Goal: Information Seeking & Learning: Learn about a topic

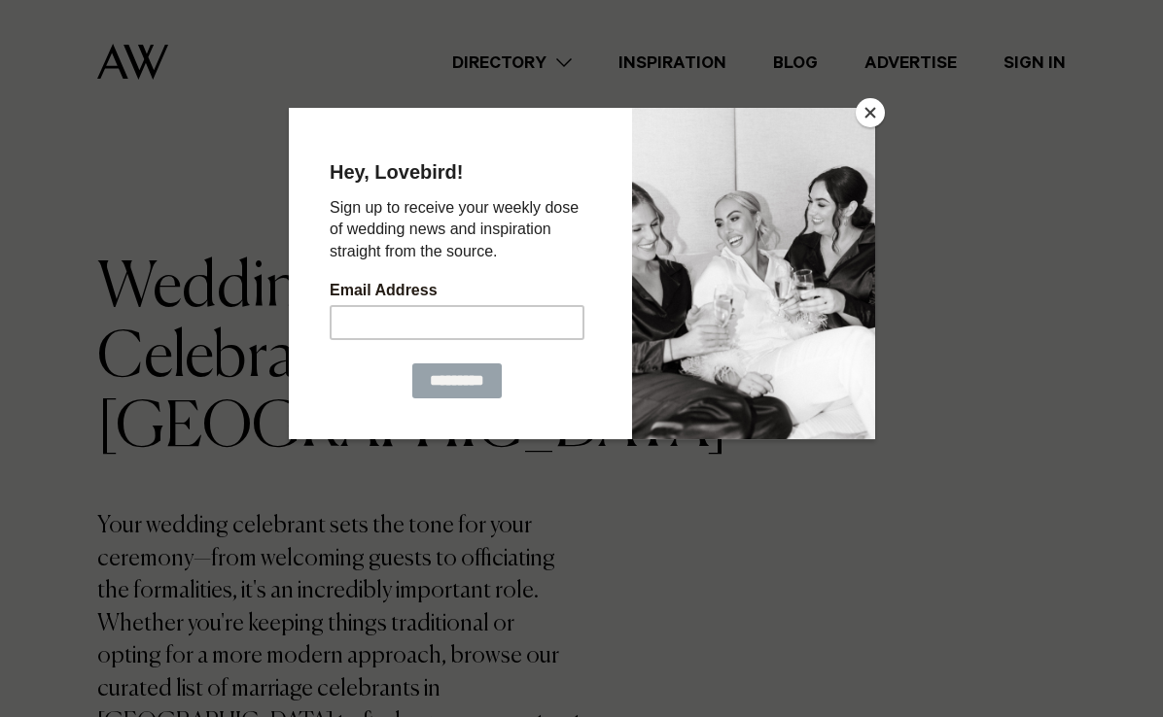
click at [865, 110] on button "Close" at bounding box center [869, 112] width 29 height 29
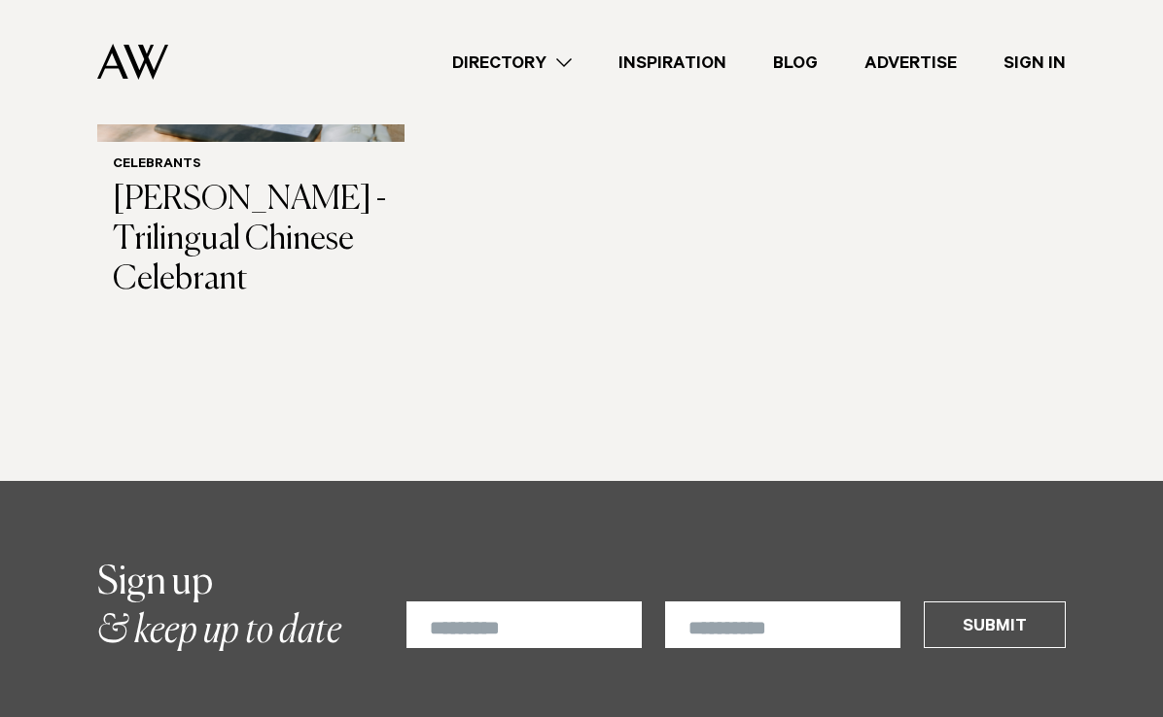
scroll to position [2927, 0]
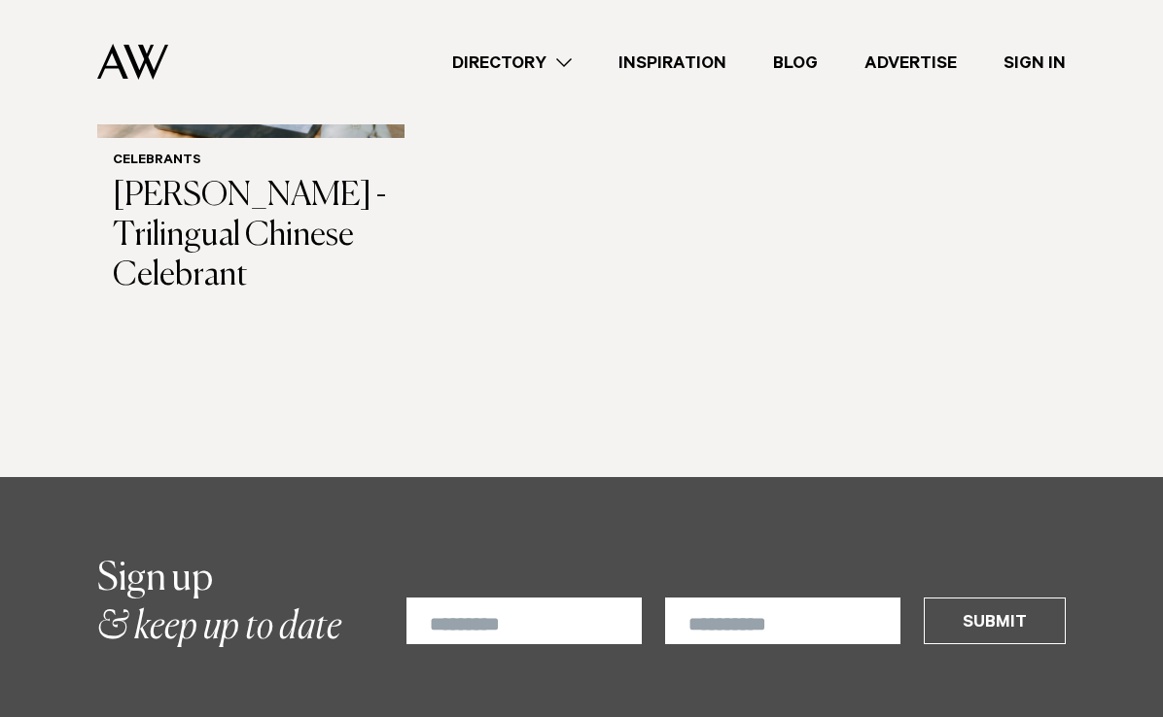
click at [551, 61] on link "Directory" at bounding box center [512, 63] width 166 height 26
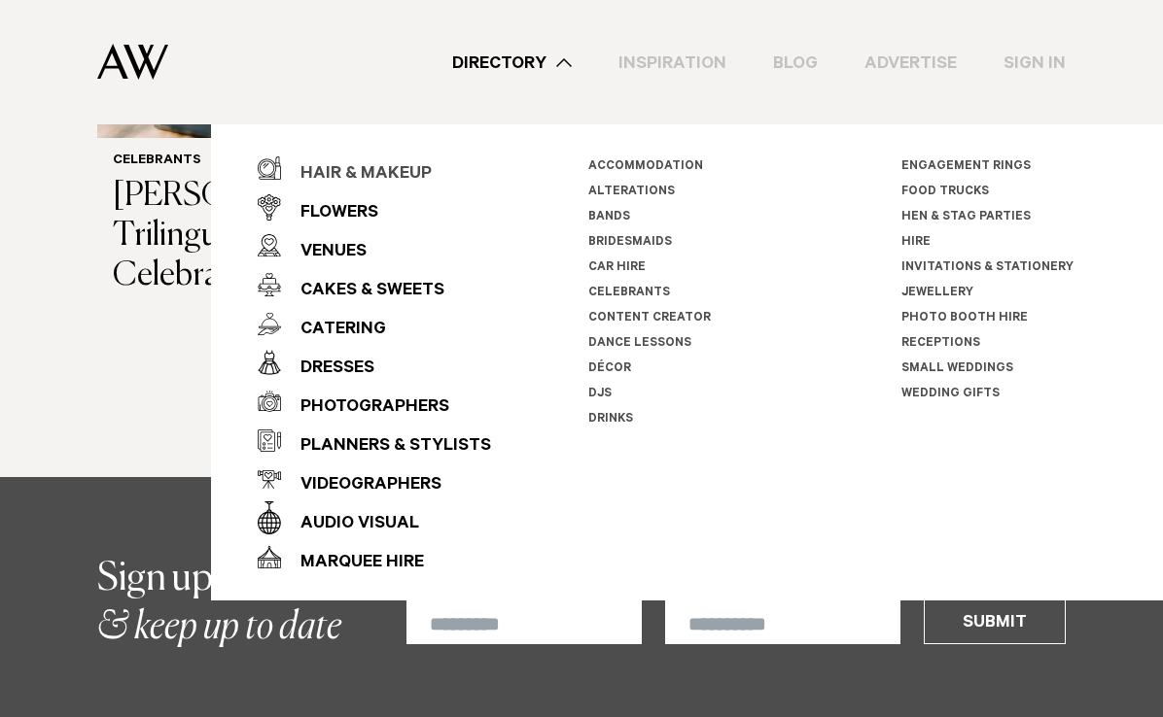
click at [422, 165] on div "Hair & Makeup" at bounding box center [356, 175] width 151 height 39
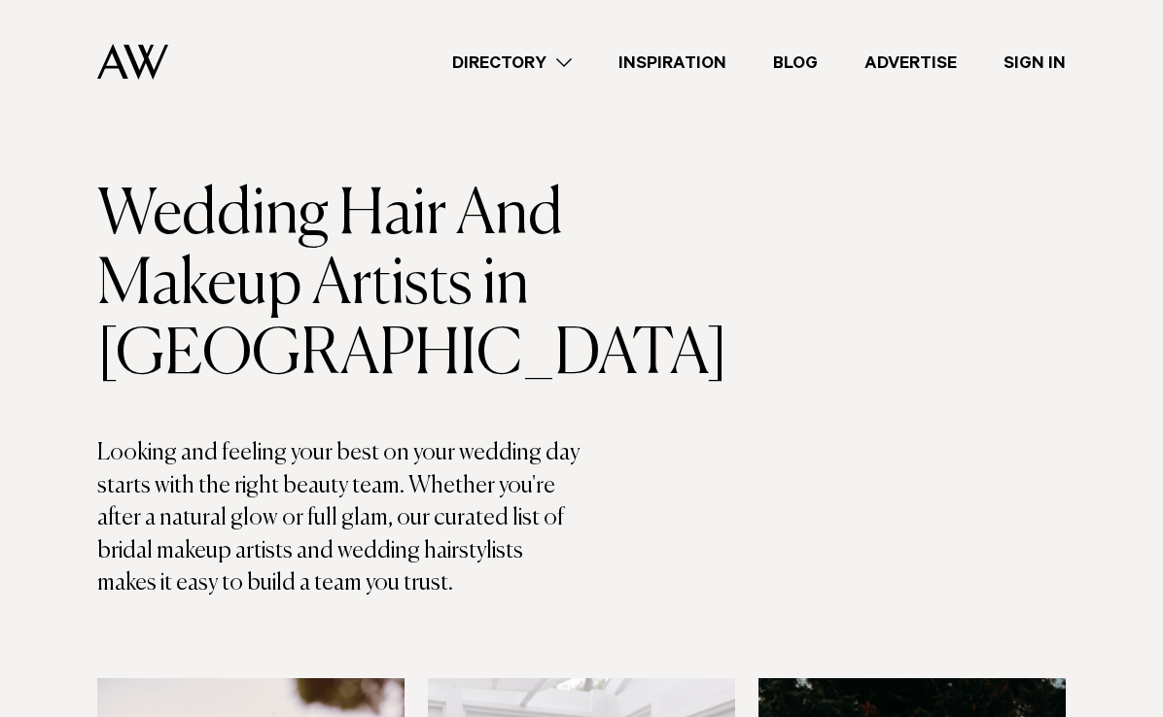
scroll to position [76, 0]
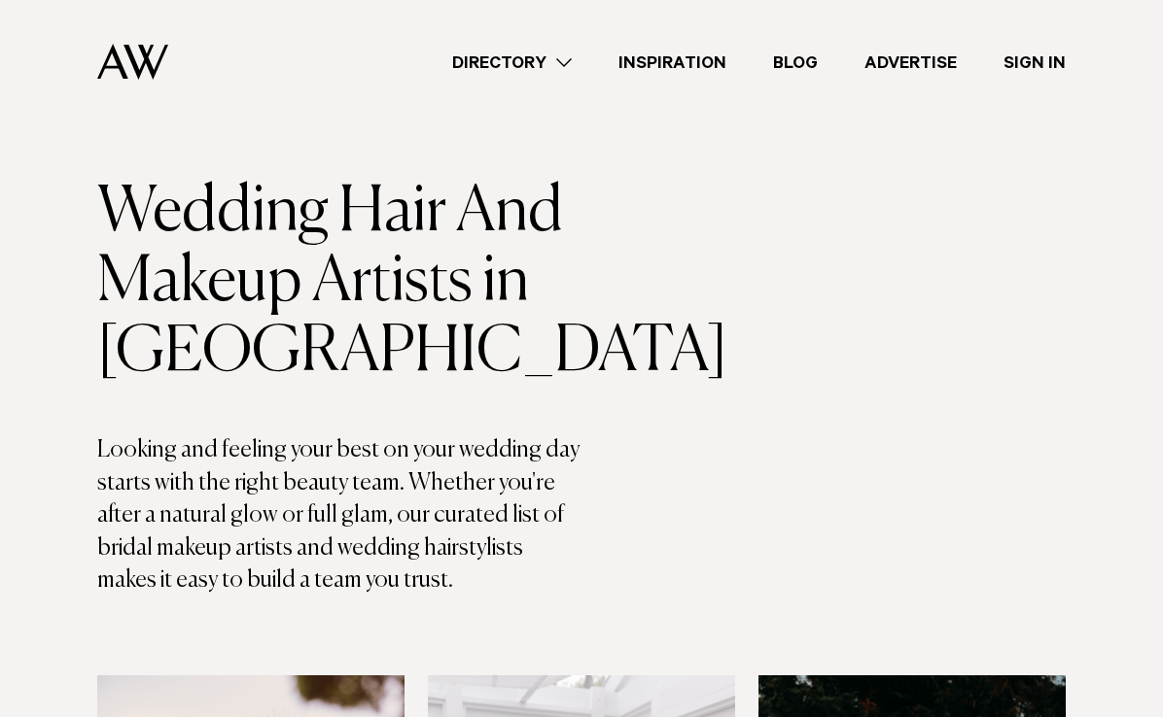
click at [548, 52] on link "Directory" at bounding box center [512, 63] width 166 height 26
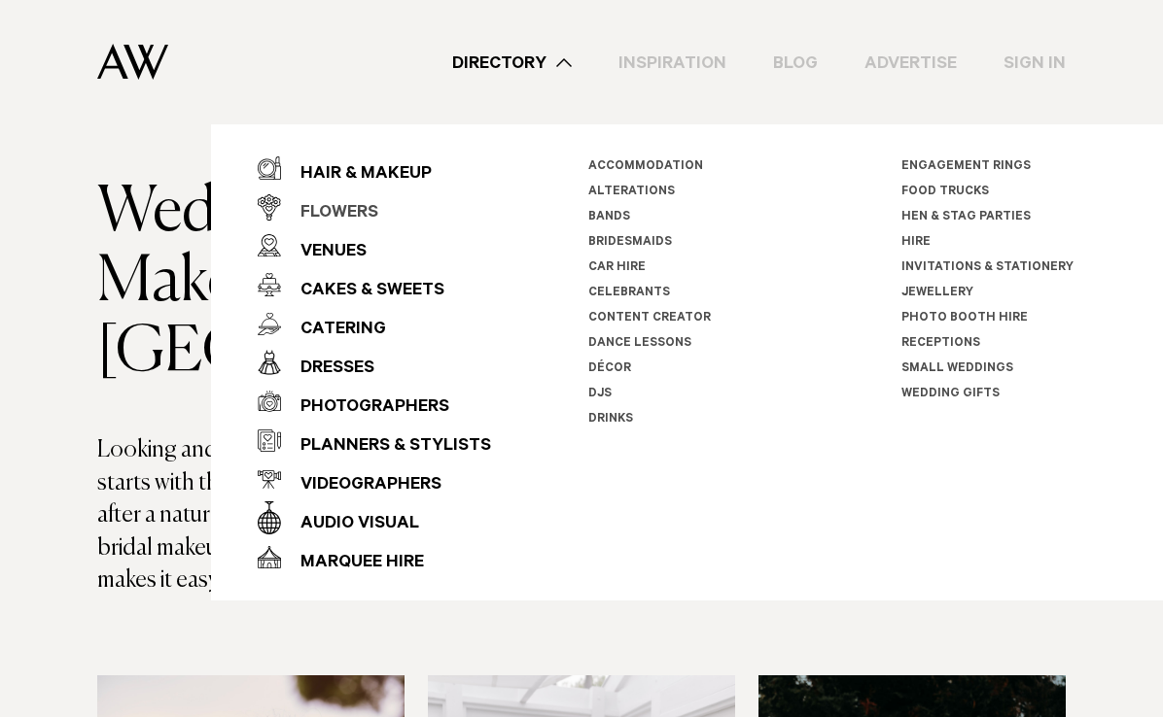
click at [373, 206] on div "Flowers" at bounding box center [329, 213] width 97 height 39
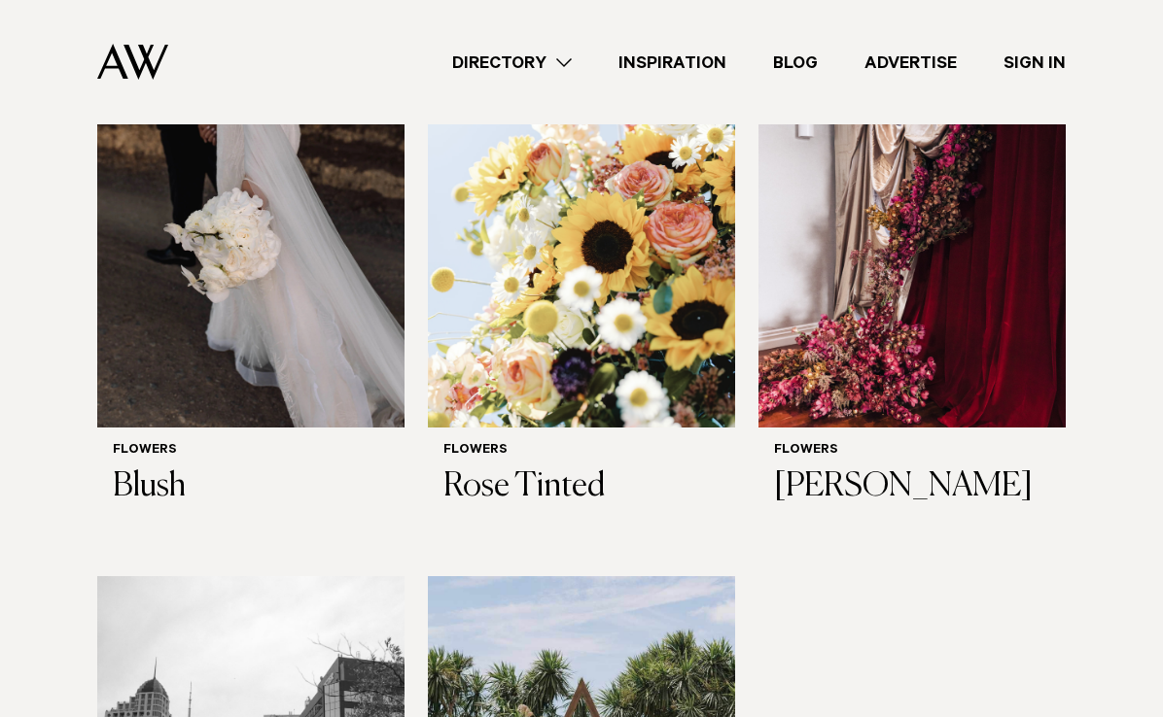
scroll to position [1939, 0]
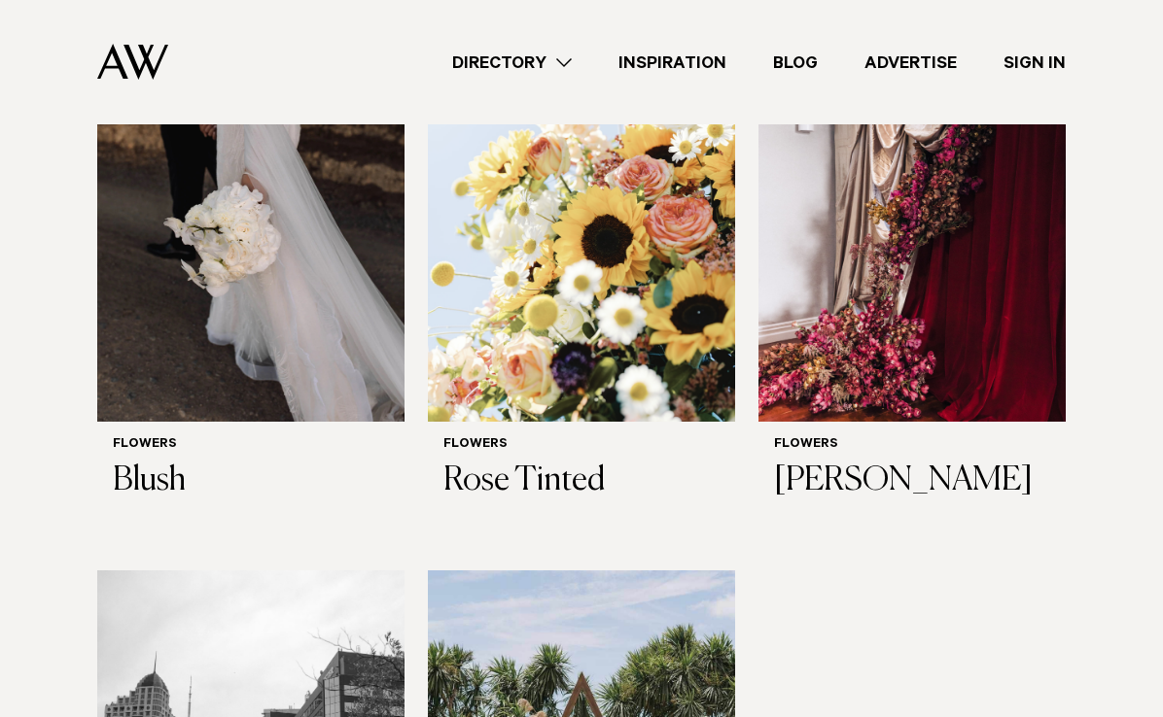
click at [552, 57] on link "Directory" at bounding box center [512, 63] width 166 height 26
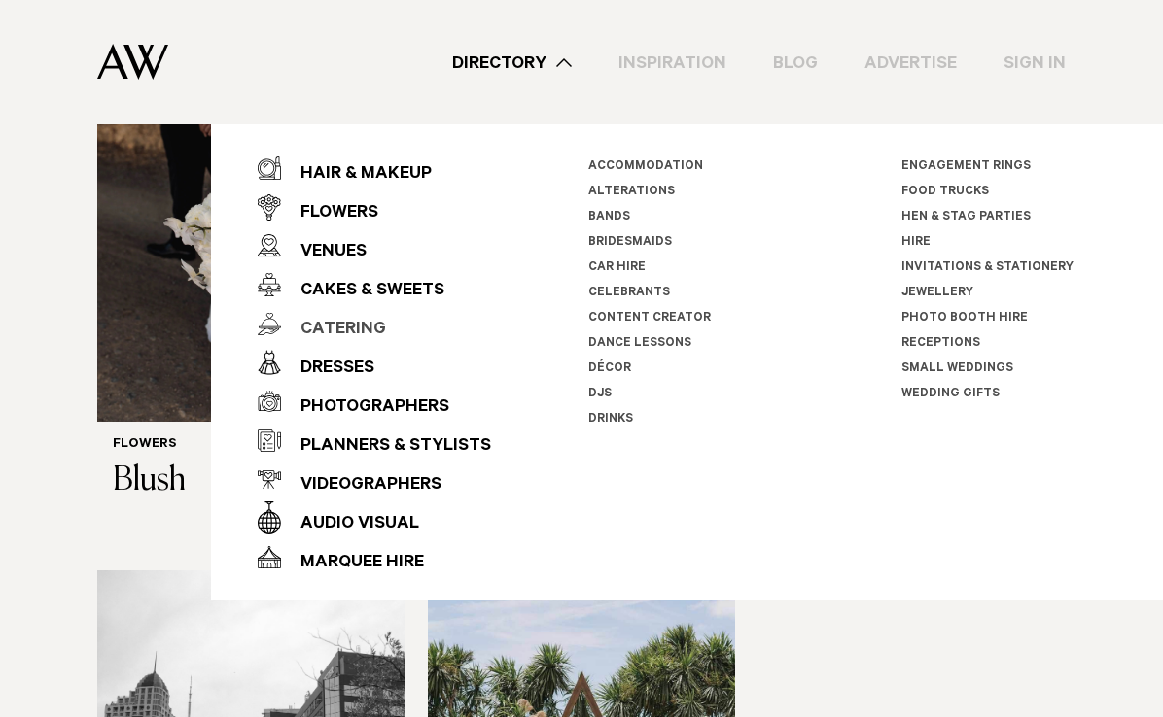
click at [356, 325] on div "Catering" at bounding box center [333, 330] width 105 height 39
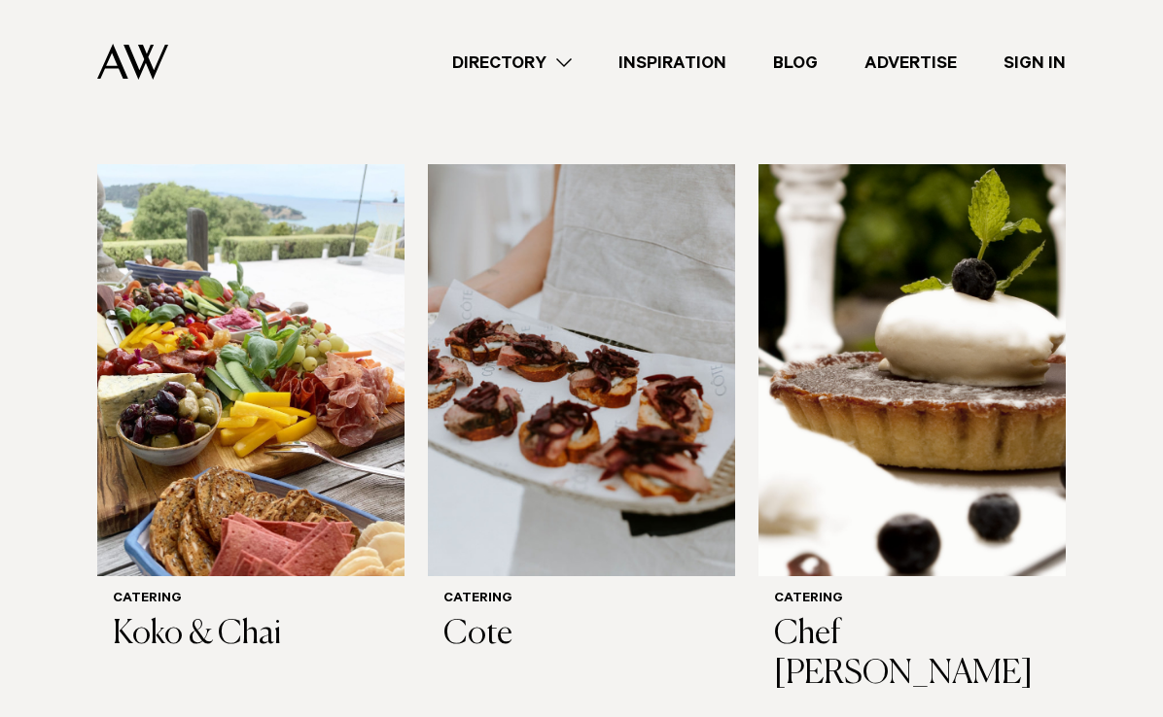
scroll to position [1320, 0]
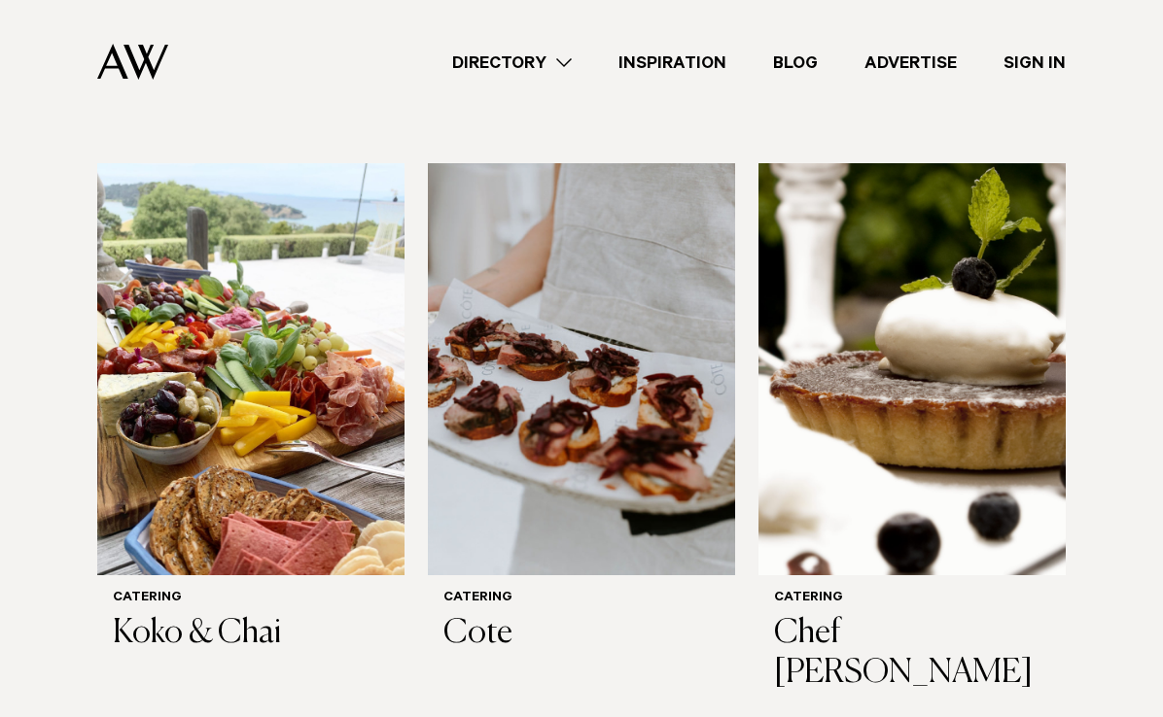
click at [555, 59] on link "Directory" at bounding box center [512, 63] width 166 height 26
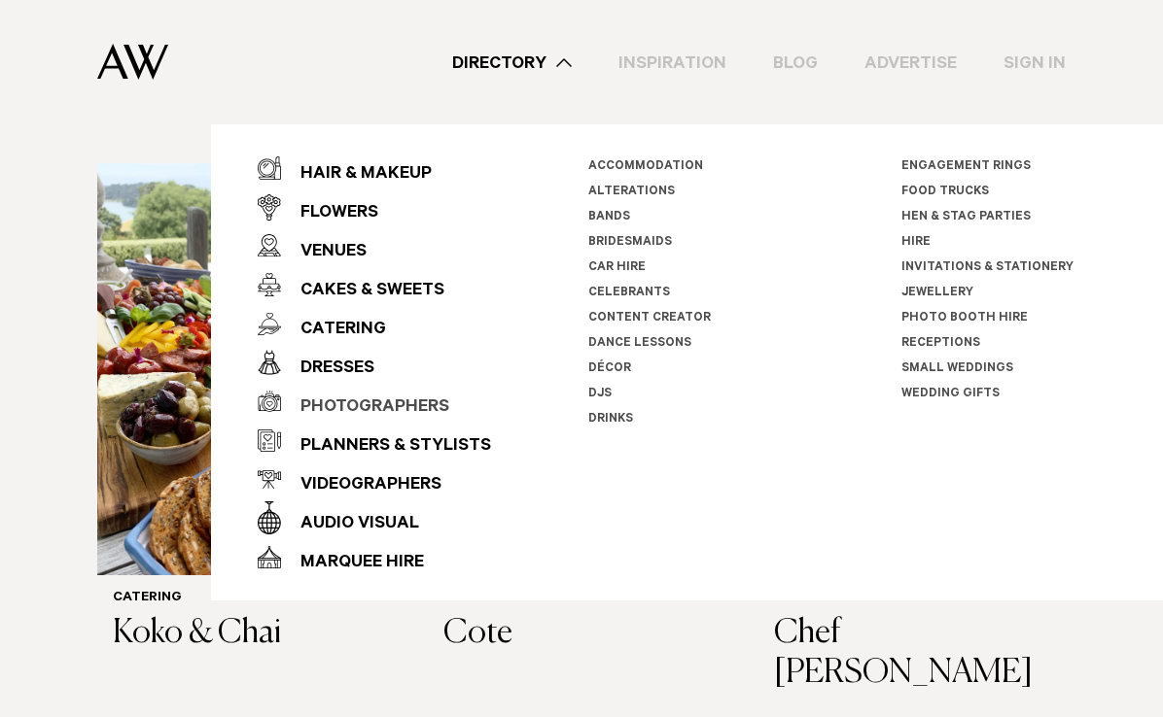
click at [362, 396] on div "Photographers" at bounding box center [365, 408] width 168 height 39
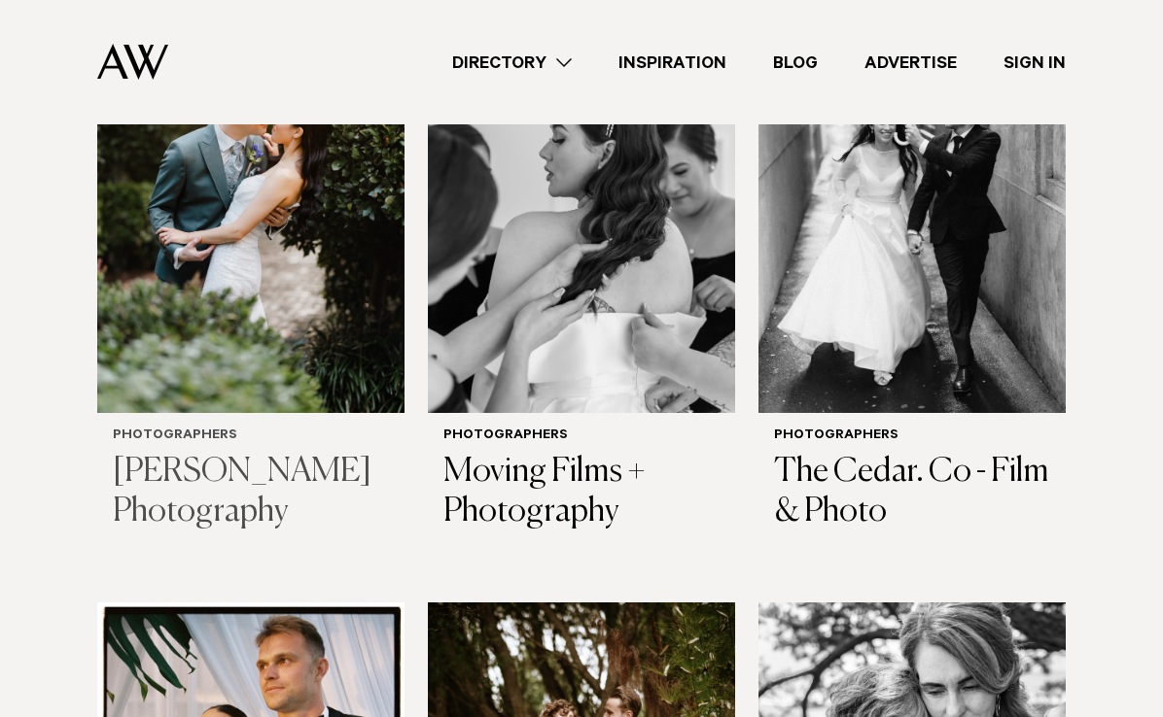
scroll to position [4891, 0]
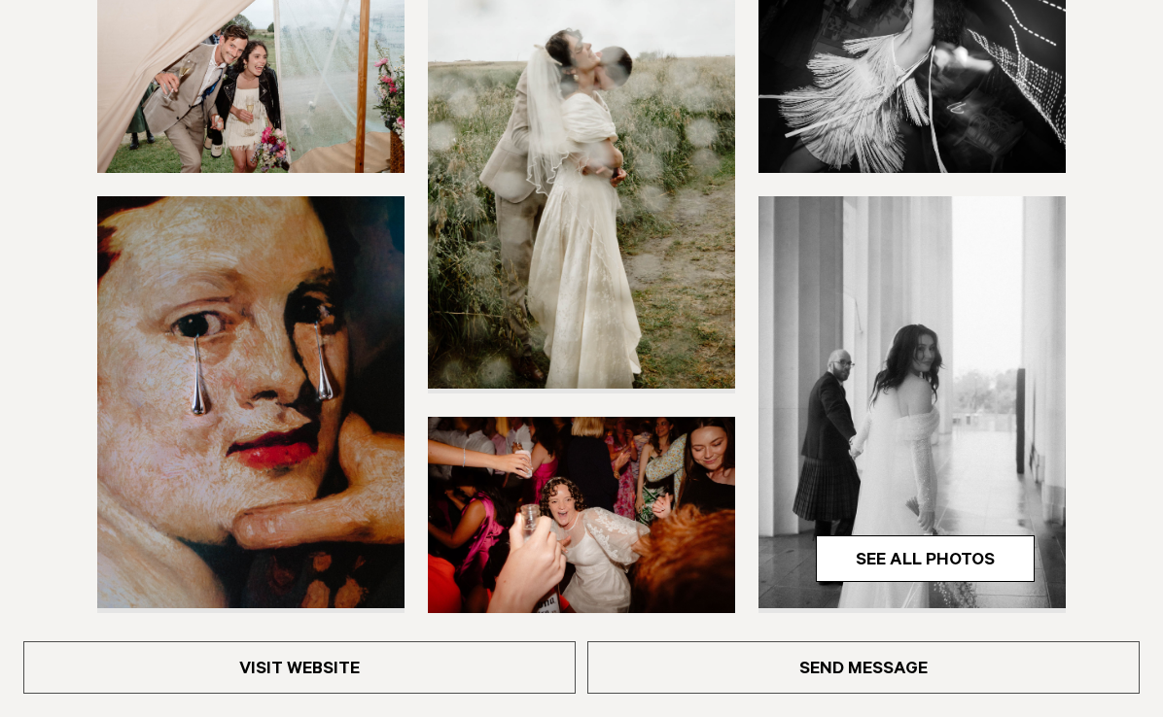
scroll to position [454, 0]
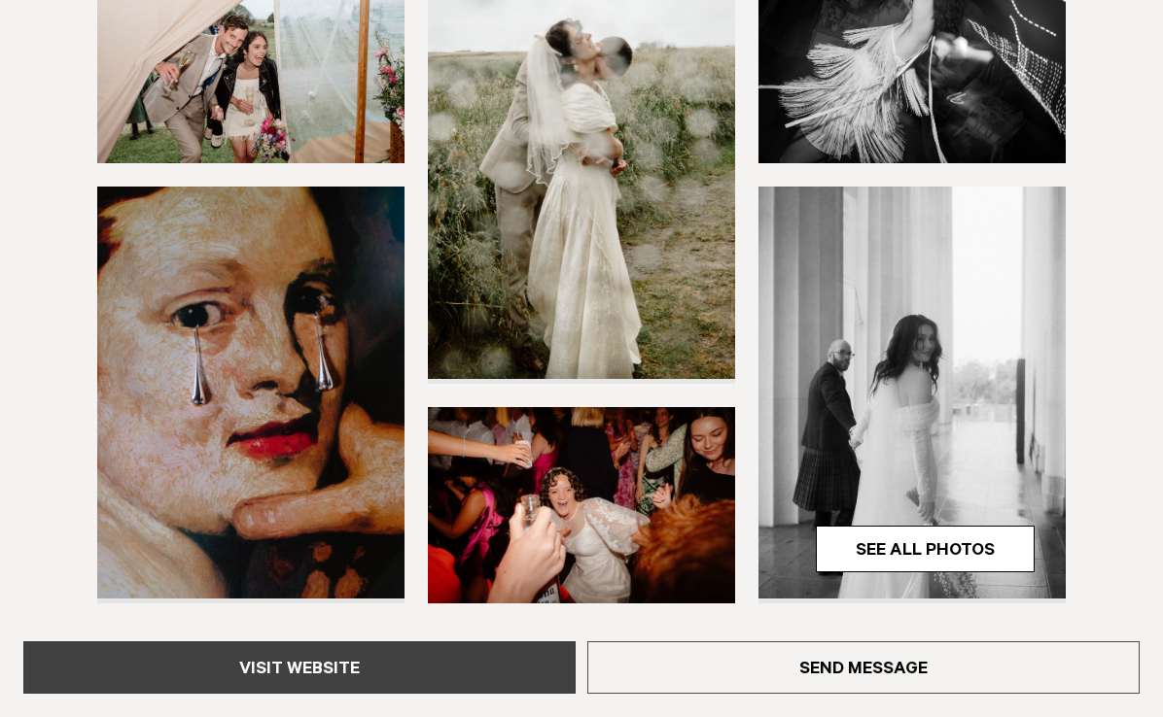
click at [374, 658] on link "Visit Website" at bounding box center [299, 668] width 552 height 52
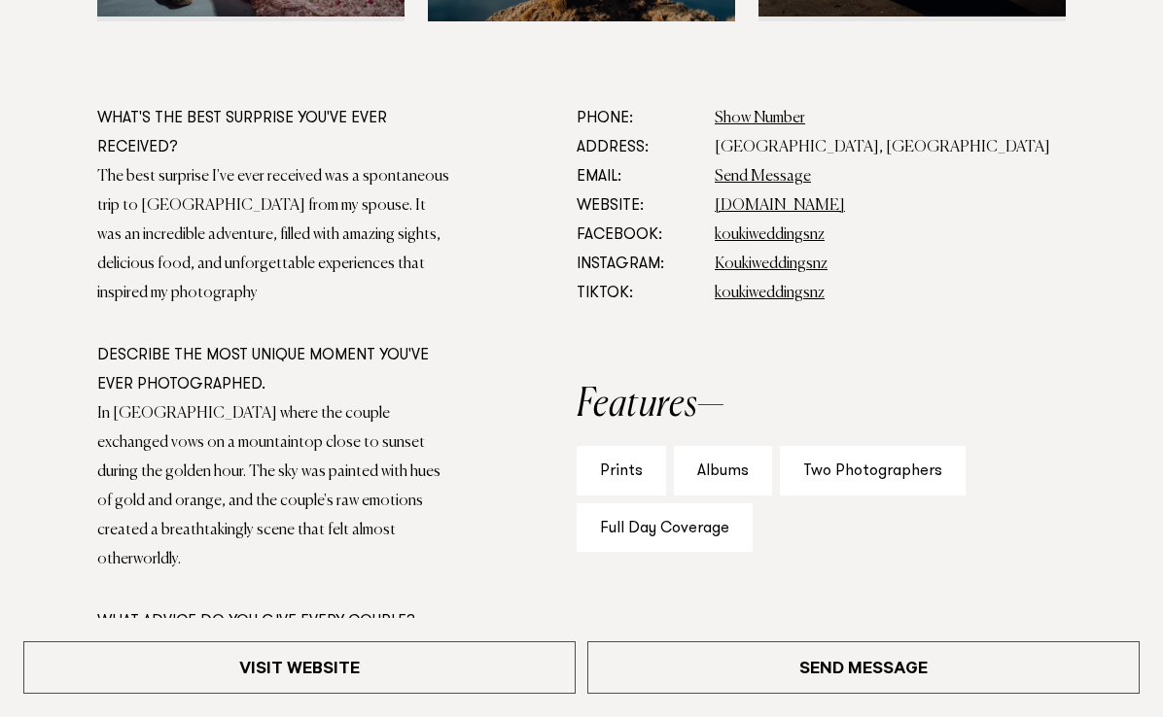
scroll to position [1097, 0]
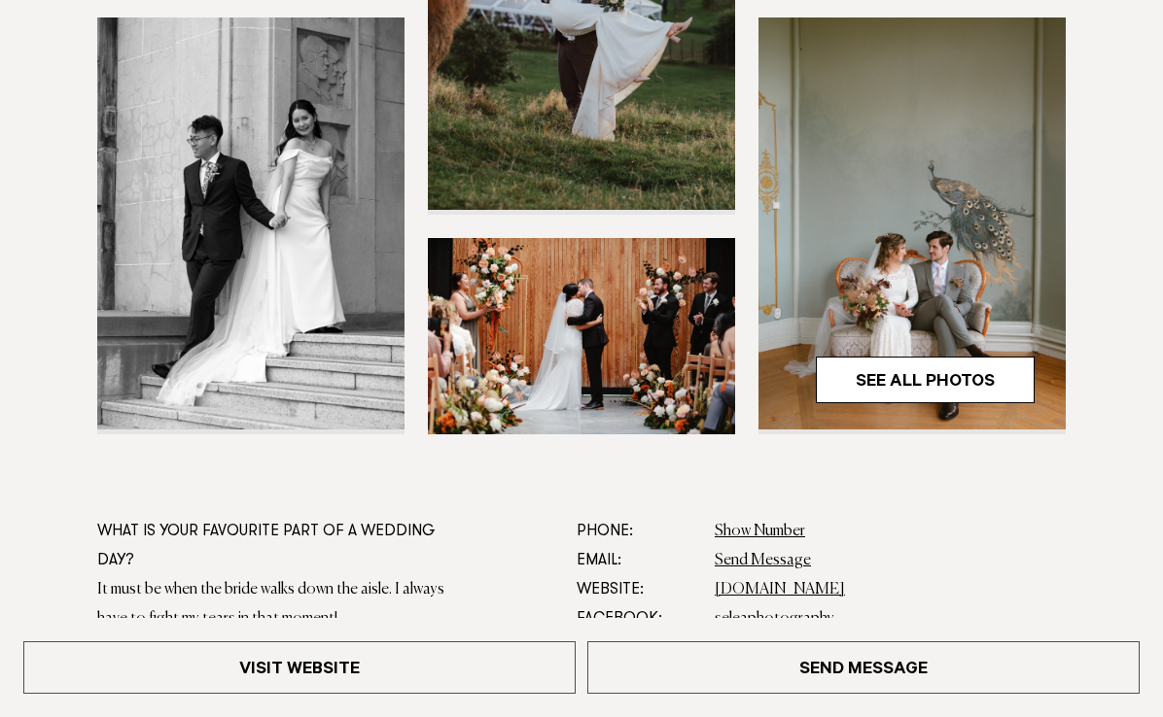
scroll to position [626, 0]
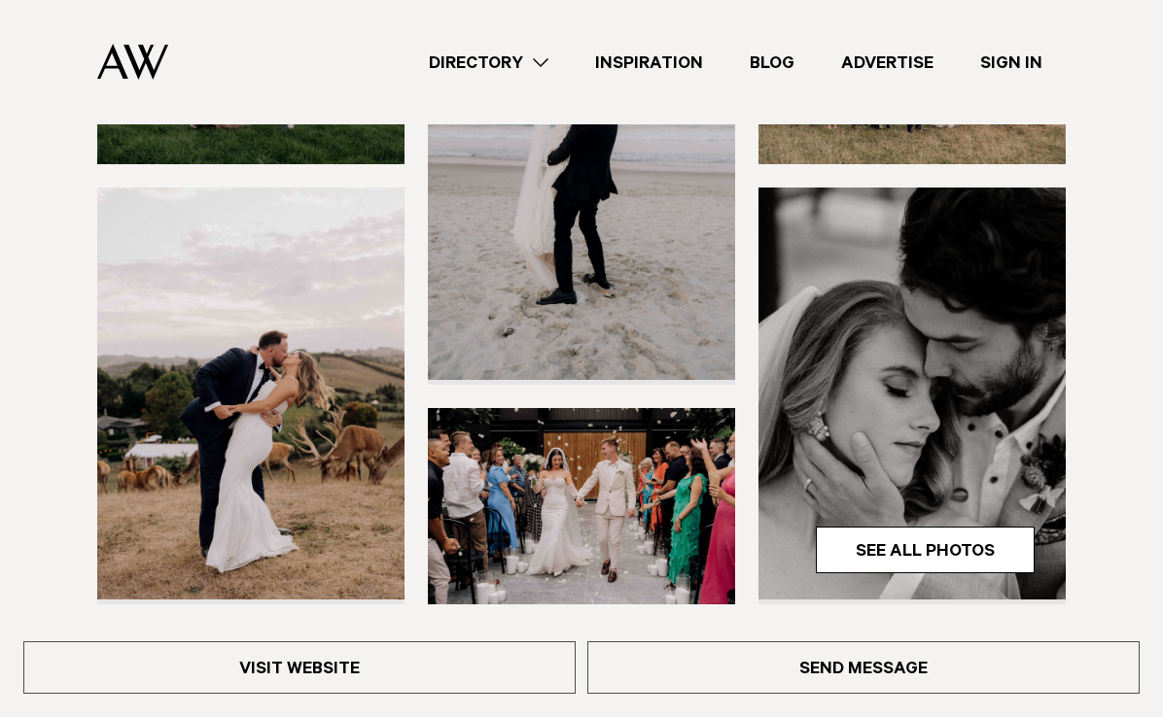
scroll to position [452, 0]
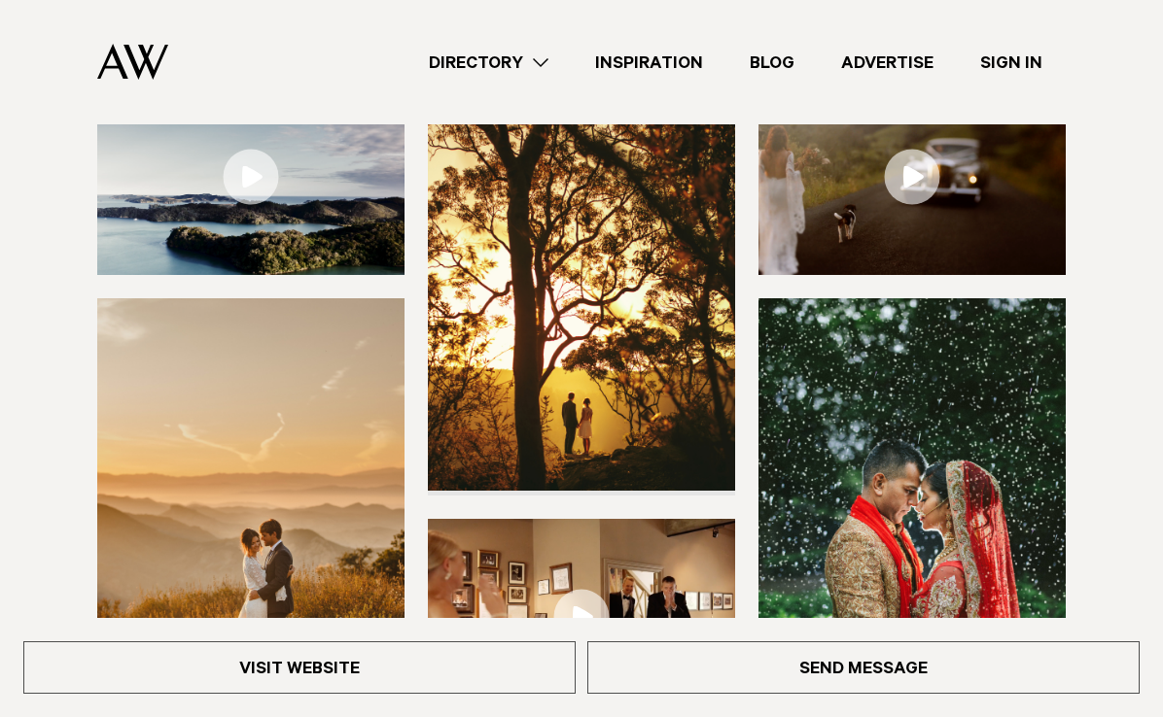
scroll to position [337, 0]
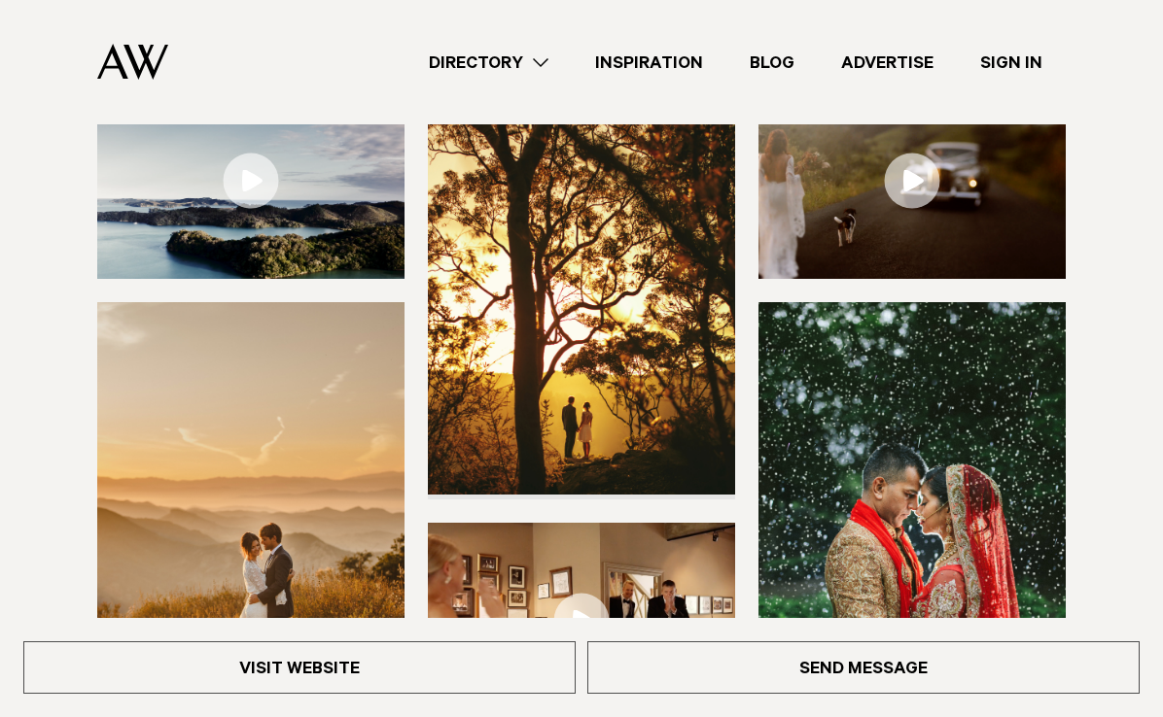
click at [908, 204] on link at bounding box center [911, 181] width 307 height 196
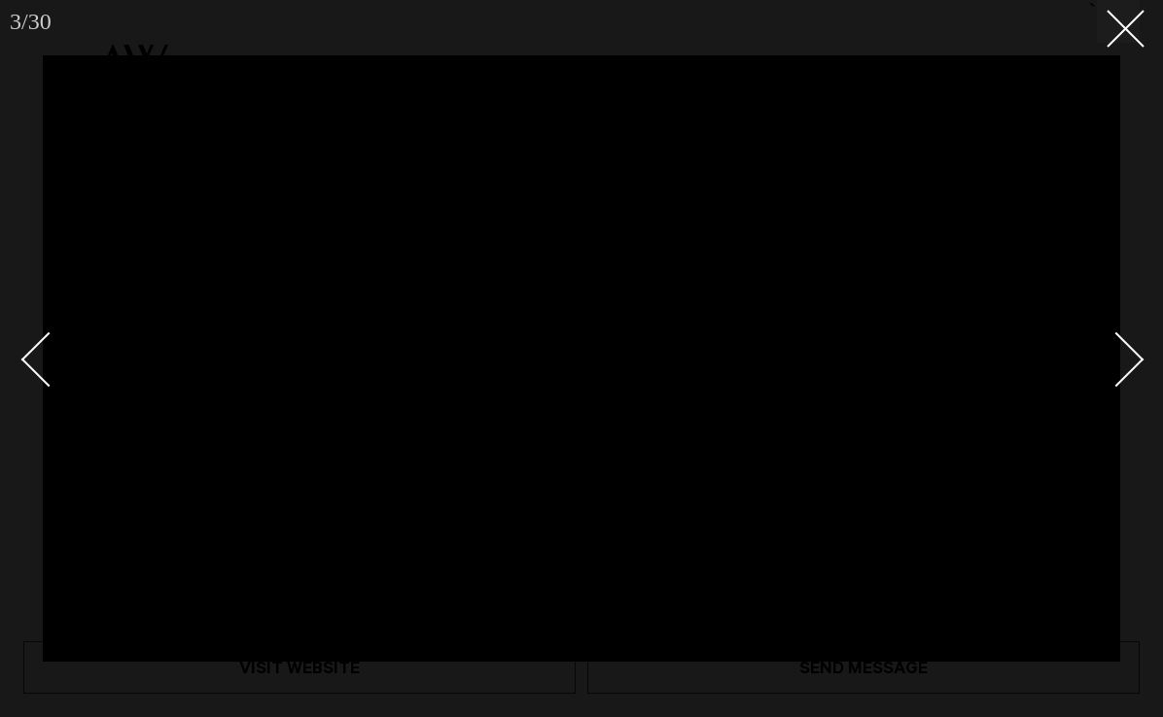
click at [1129, 389] on link at bounding box center [1105, 358] width 68 height 97
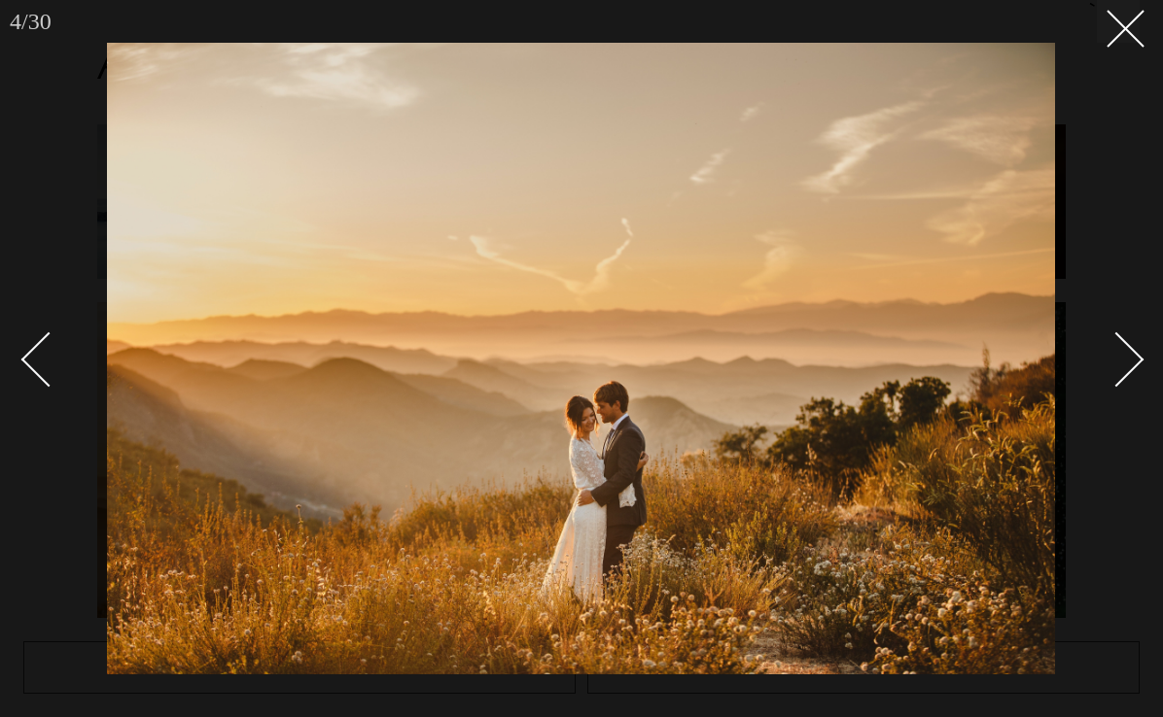
click at [1128, 377] on link at bounding box center [1105, 358] width 68 height 97
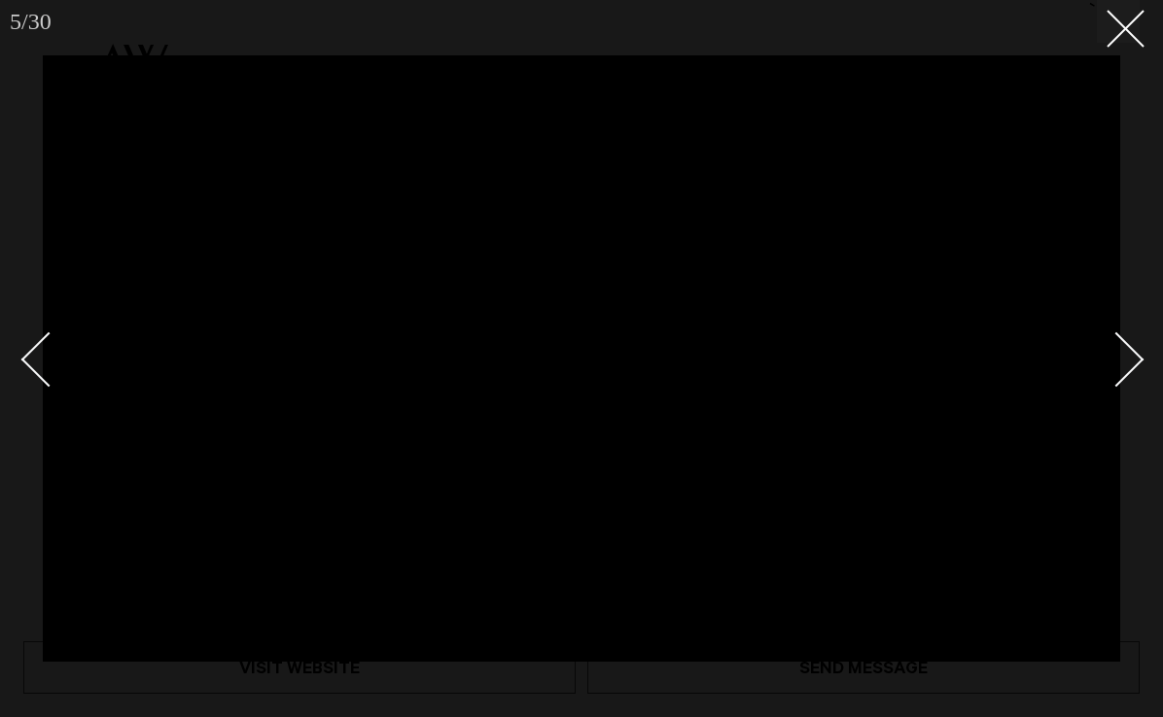
click at [1144, 370] on div "5 / 30 `" at bounding box center [581, 358] width 1163 height 717
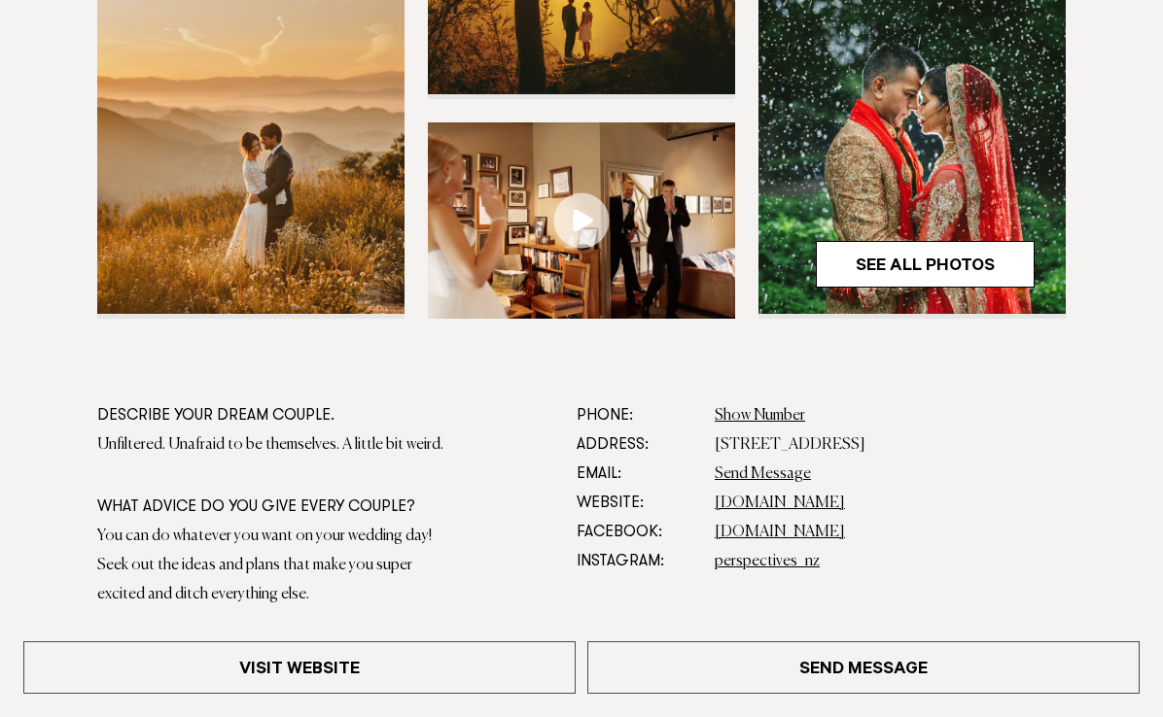
scroll to position [739, 0]
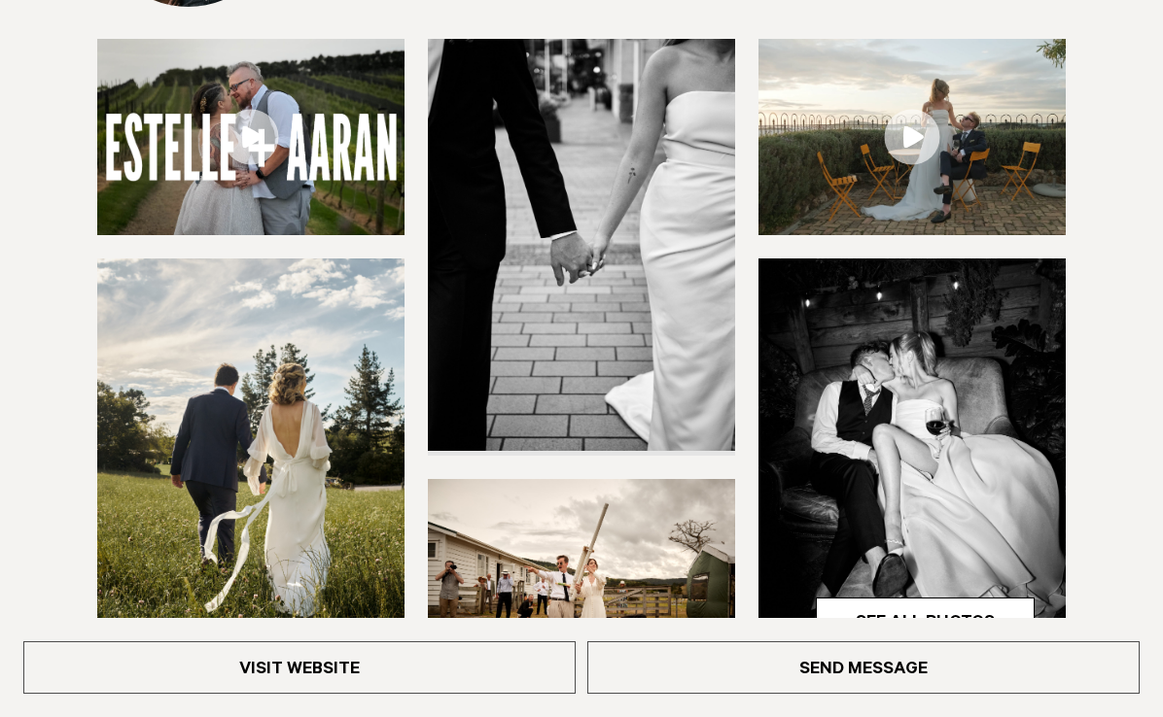
scroll to position [394, 0]
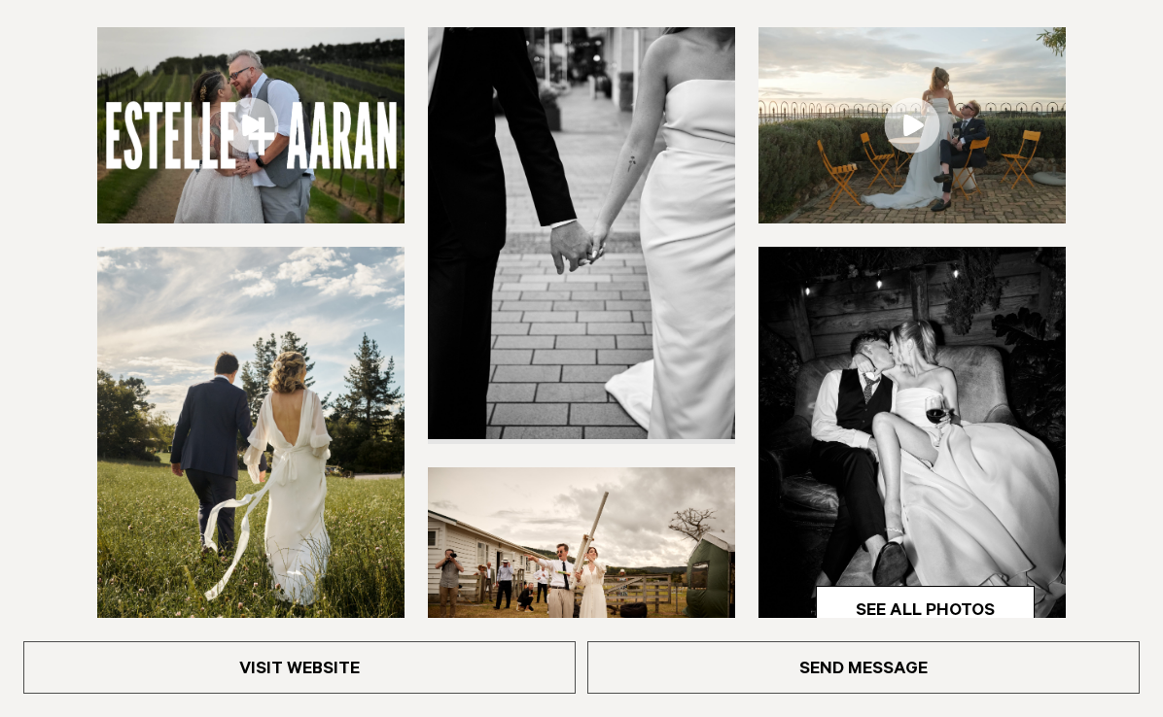
click at [933, 121] on link at bounding box center [911, 125] width 307 height 196
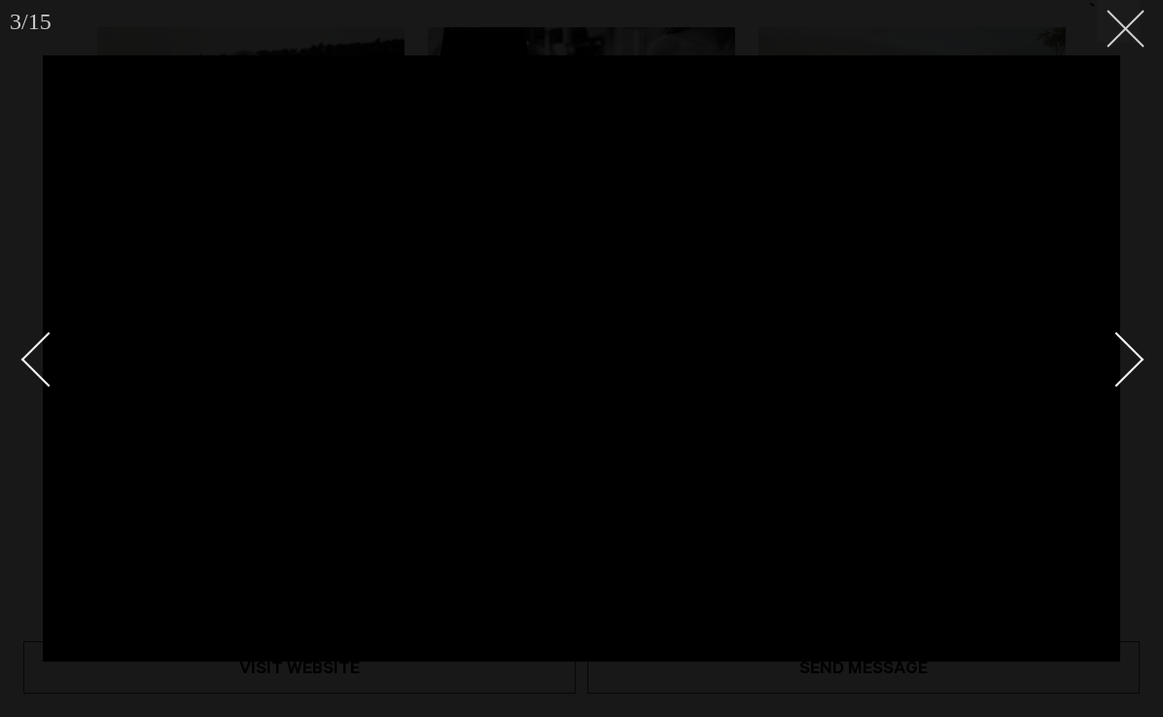
click at [1104, 28] on button at bounding box center [1117, 21] width 43 height 43
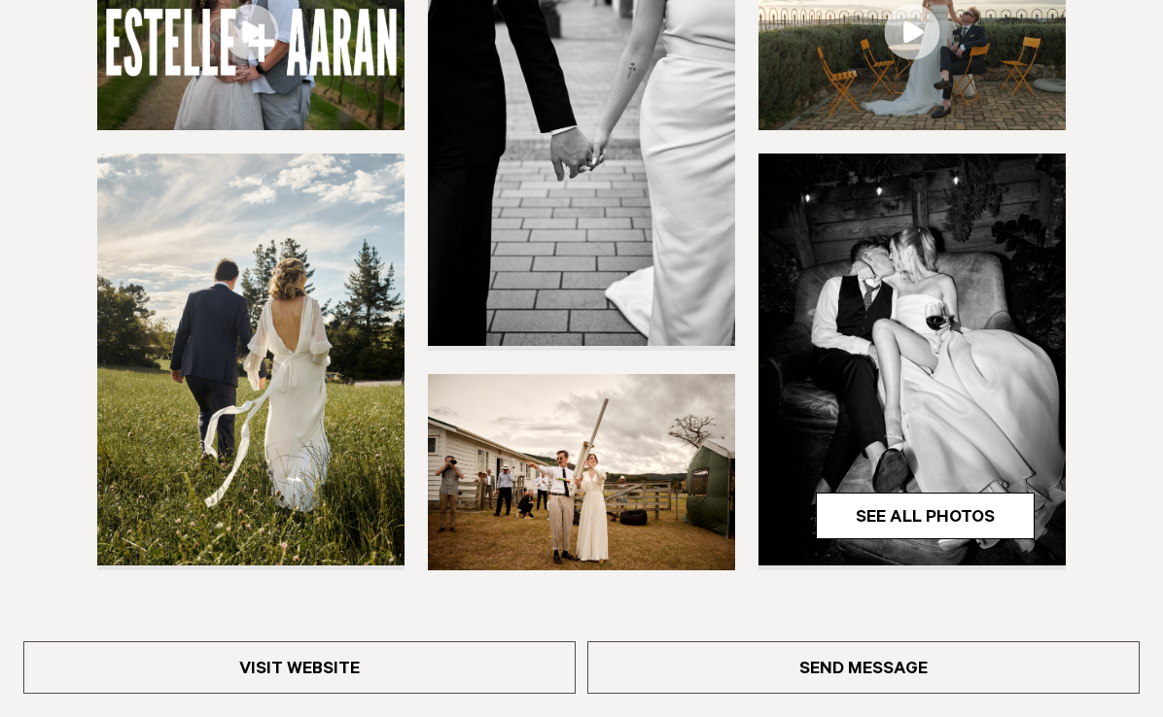
scroll to position [560, 0]
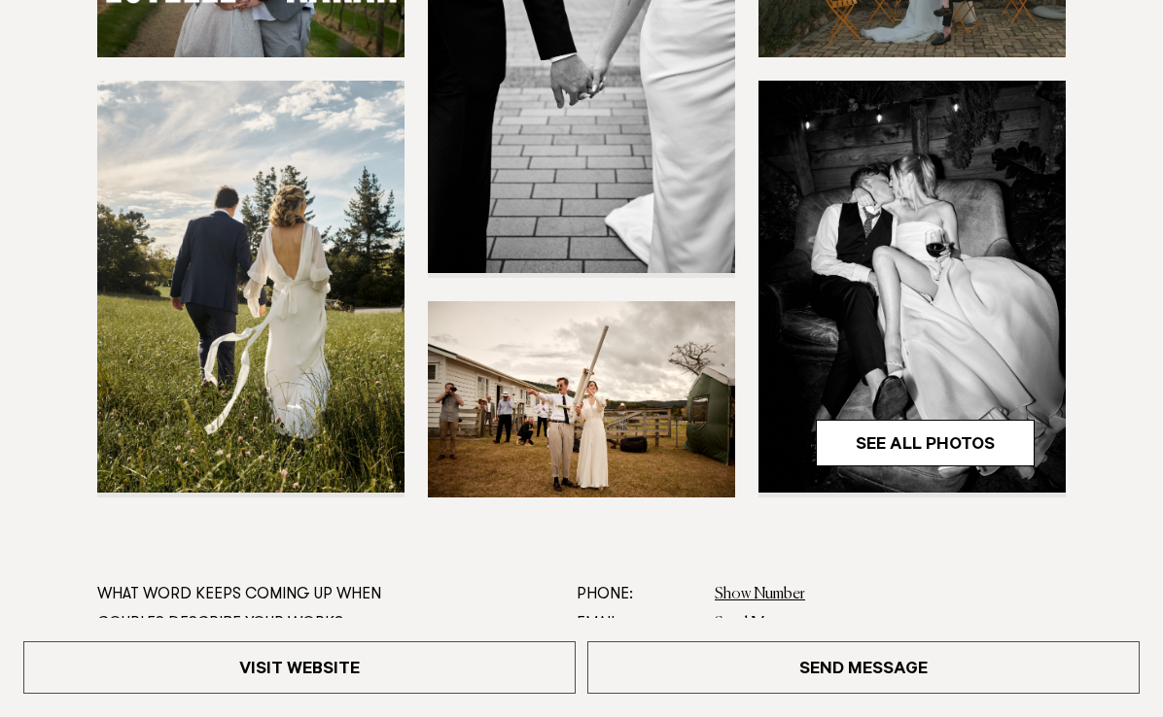
click at [346, 315] on img at bounding box center [250, 287] width 307 height 412
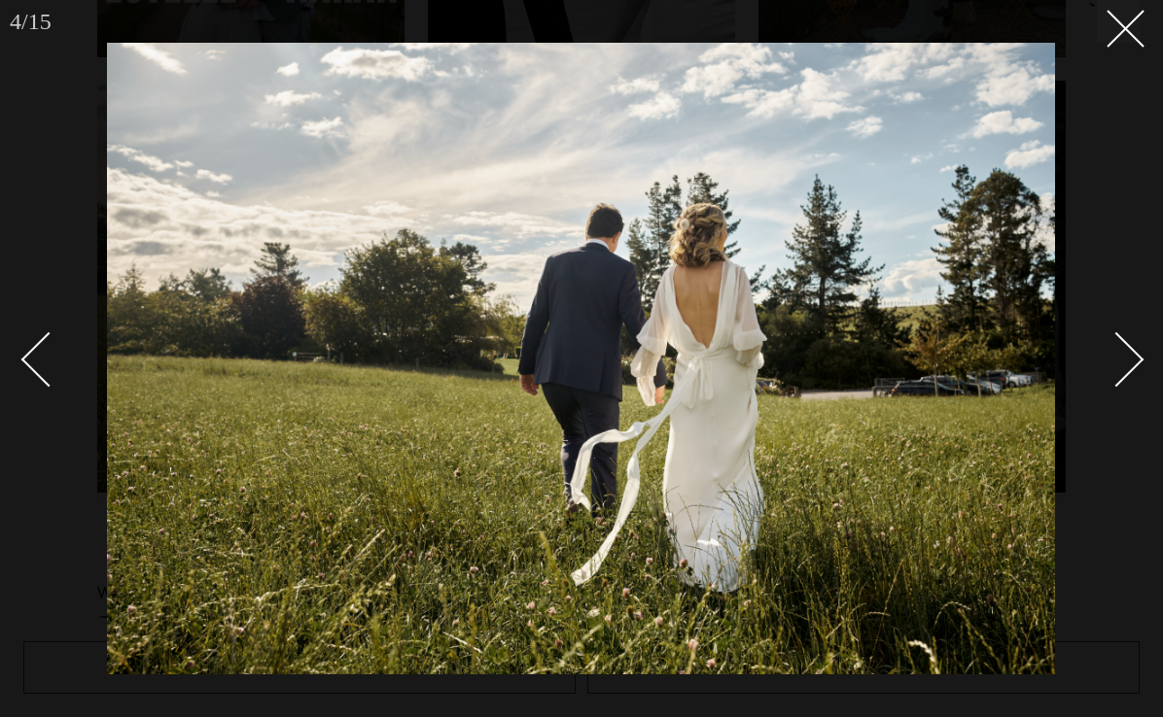
click at [1116, 354] on div "Next slide" at bounding box center [1116, 359] width 55 height 55
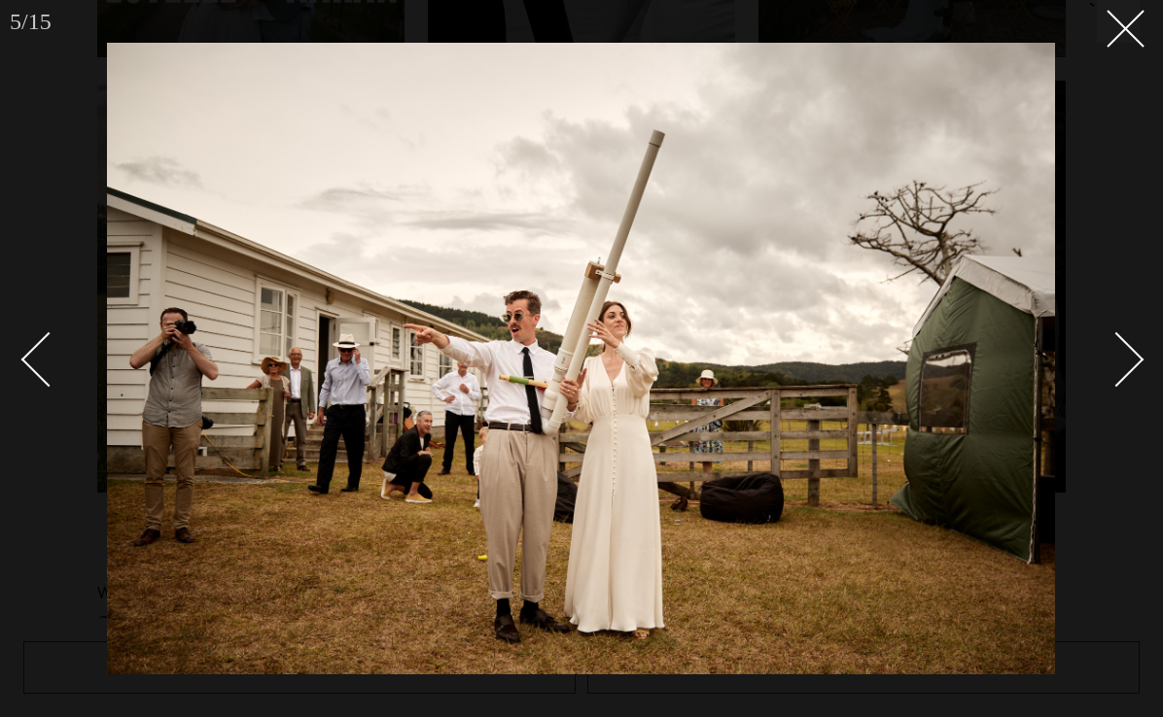
click at [1116, 354] on div "Next slide" at bounding box center [1116, 359] width 55 height 55
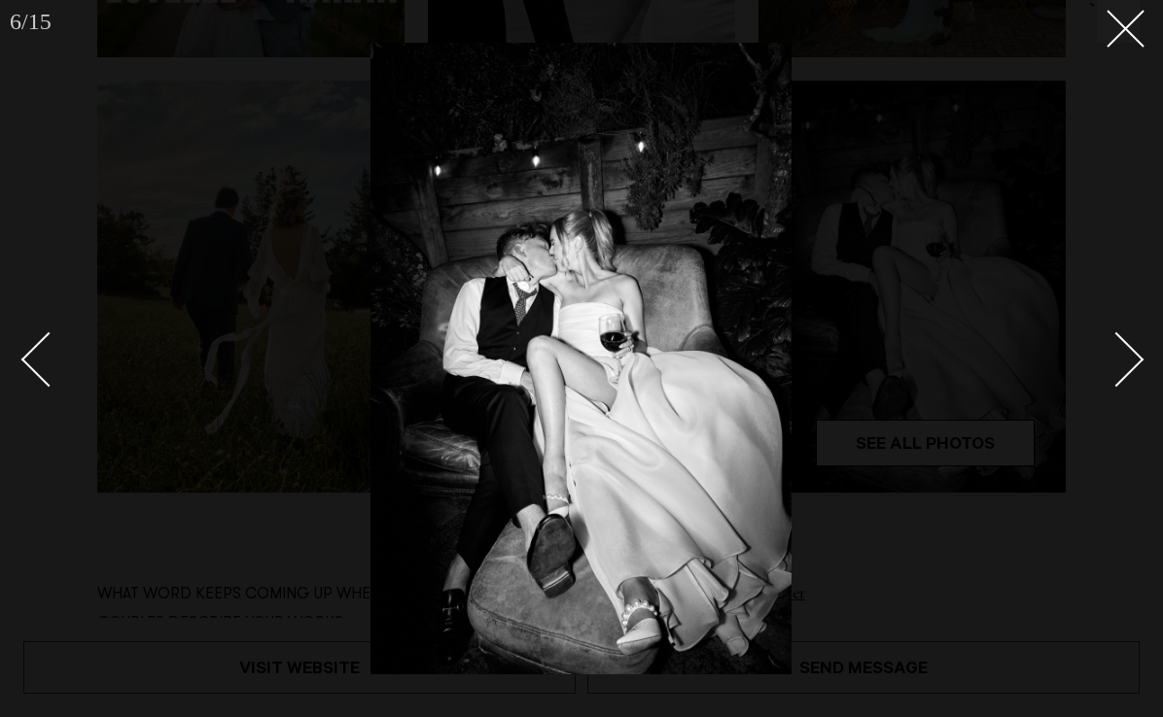
click at [1116, 354] on div "Next slide" at bounding box center [1116, 359] width 55 height 55
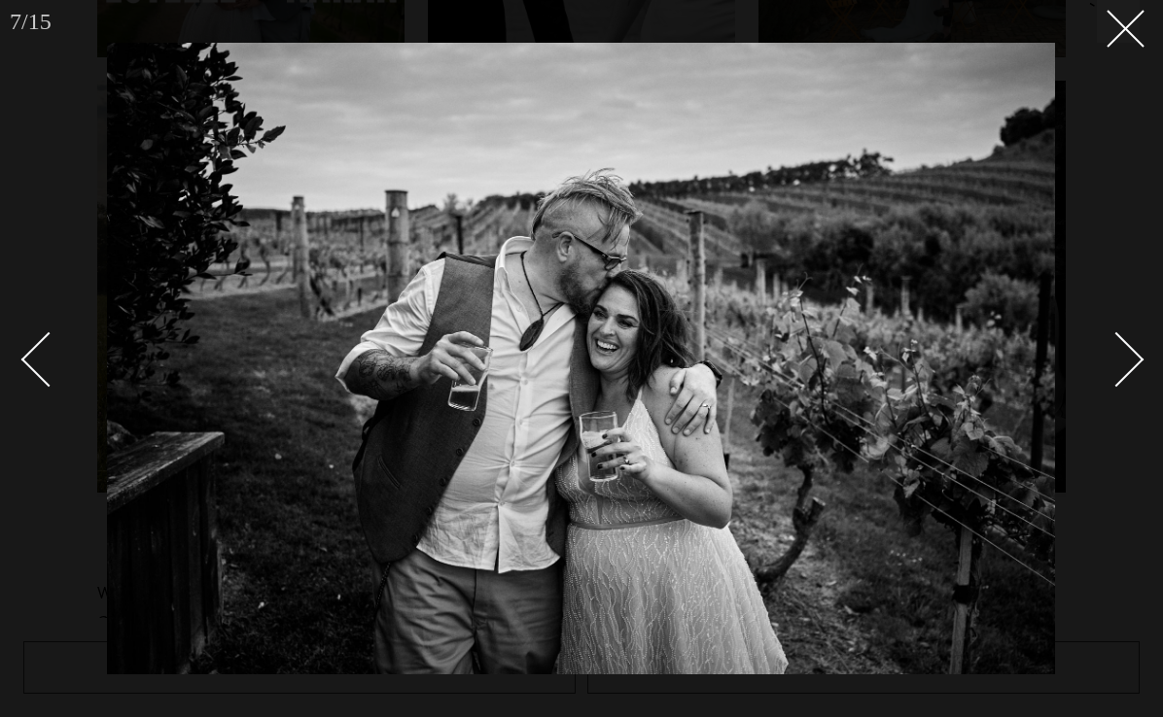
click at [1116, 354] on div "Next slide" at bounding box center [1116, 359] width 55 height 55
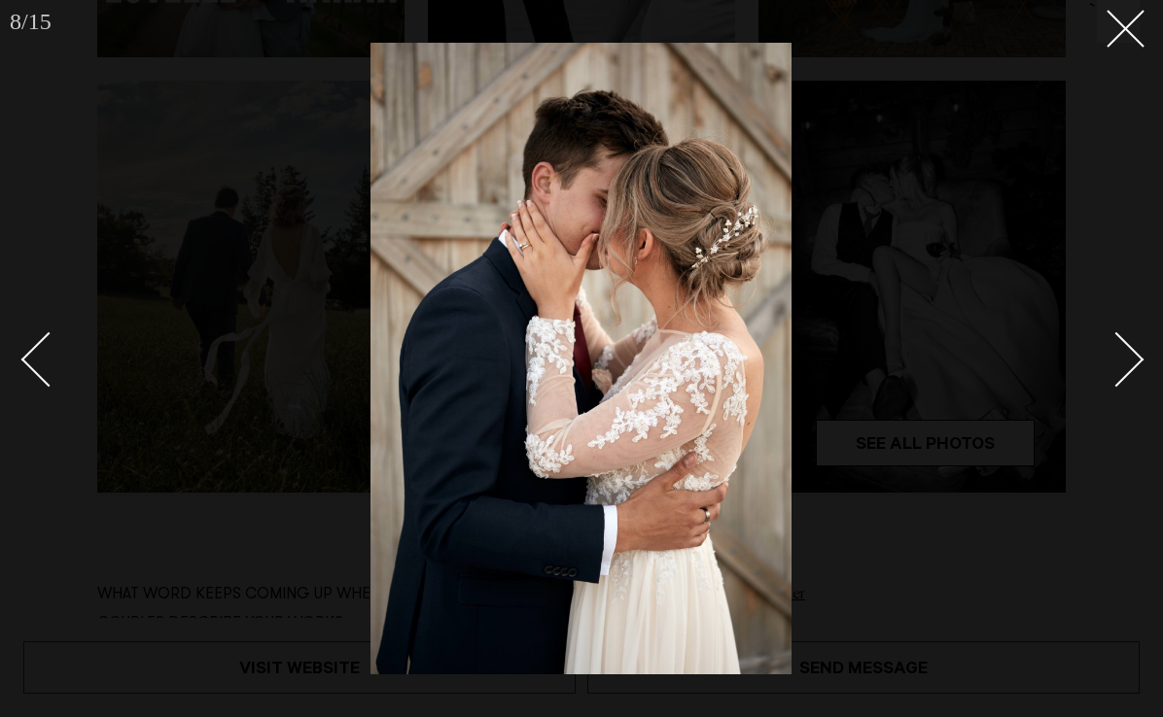
click at [1116, 354] on div "Next slide" at bounding box center [1116, 359] width 55 height 55
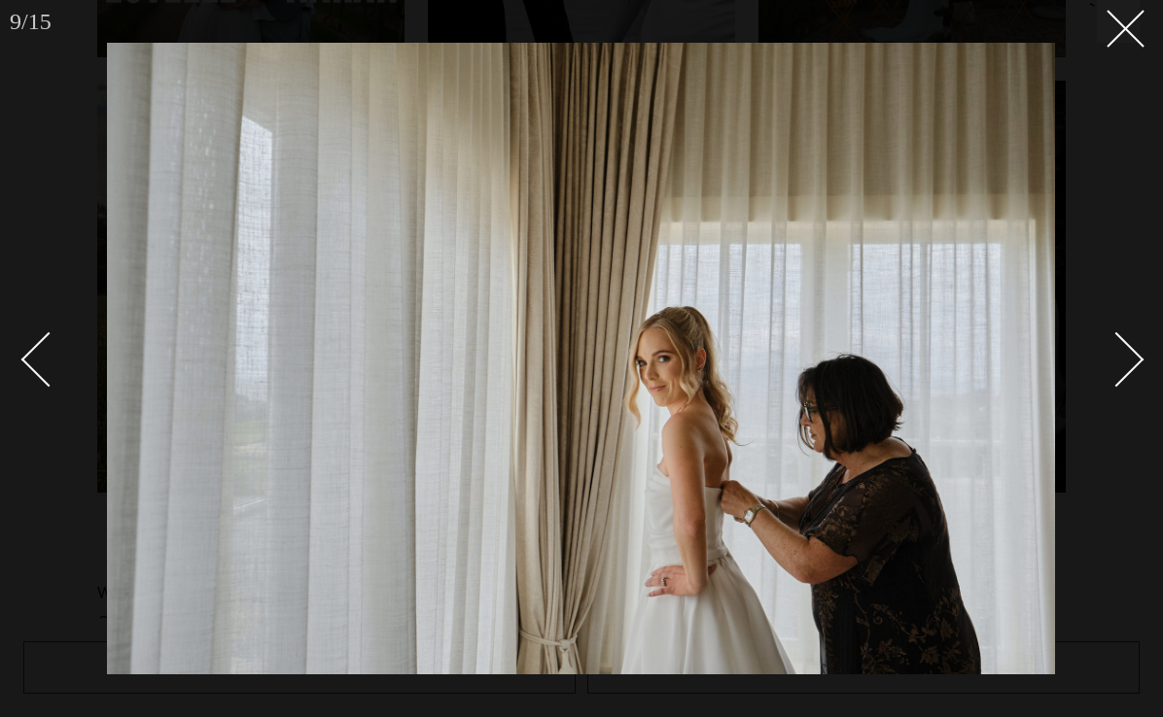
click at [1116, 354] on div "Next slide" at bounding box center [1116, 359] width 55 height 55
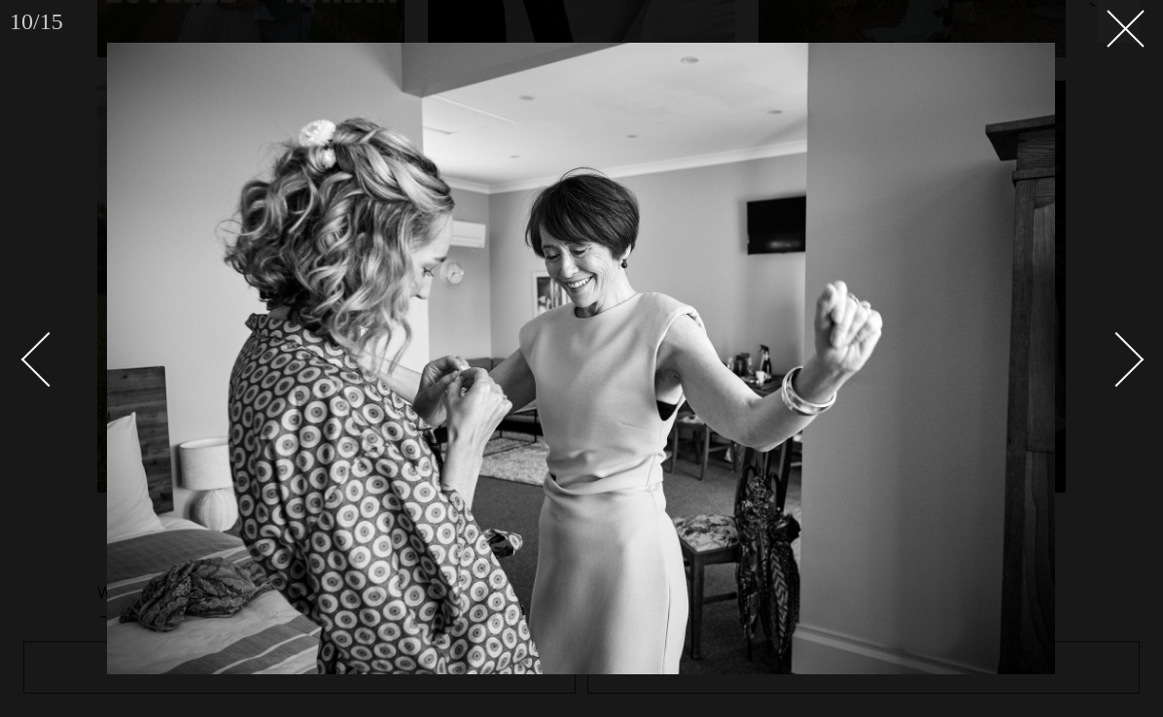
click at [1116, 354] on div "Next slide" at bounding box center [1116, 359] width 55 height 55
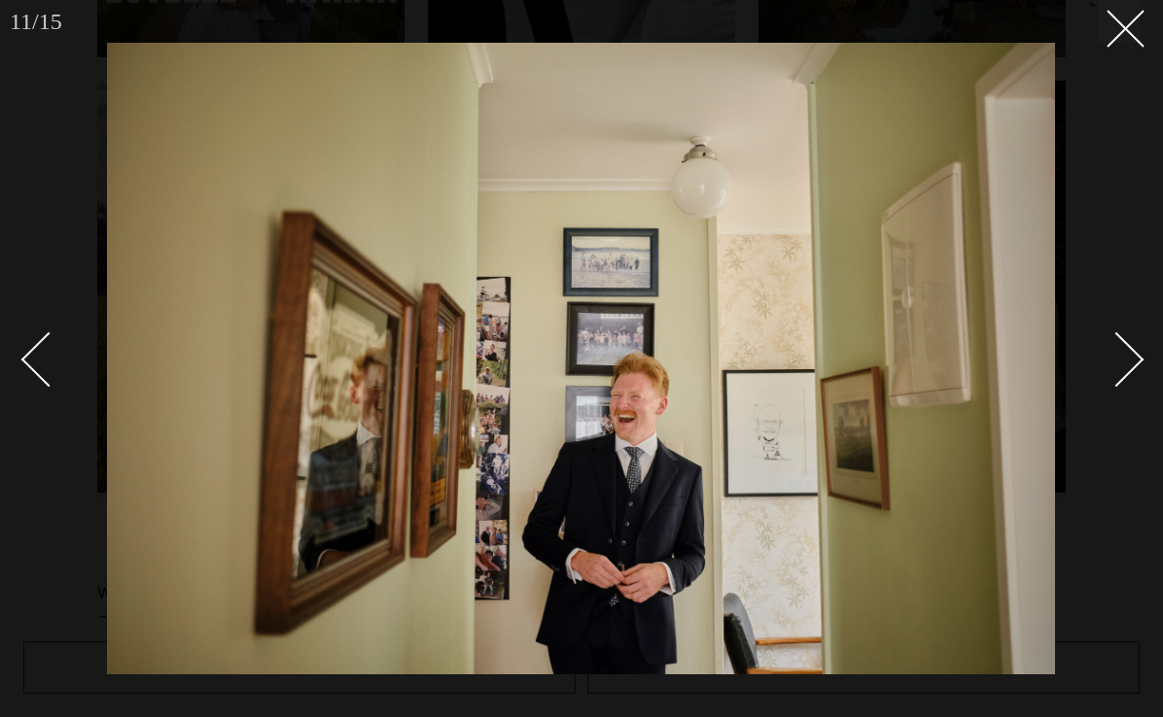
click at [1116, 354] on div "Next slide" at bounding box center [1116, 359] width 55 height 55
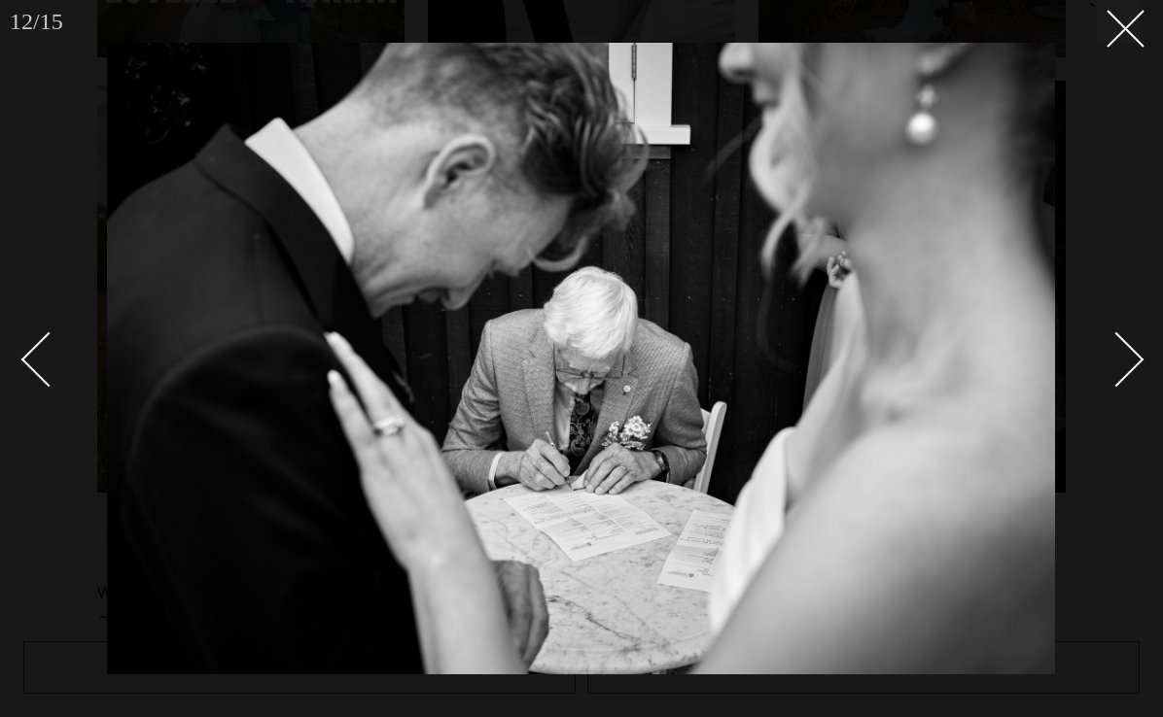
click at [1116, 354] on div "Next slide" at bounding box center [1116, 359] width 55 height 55
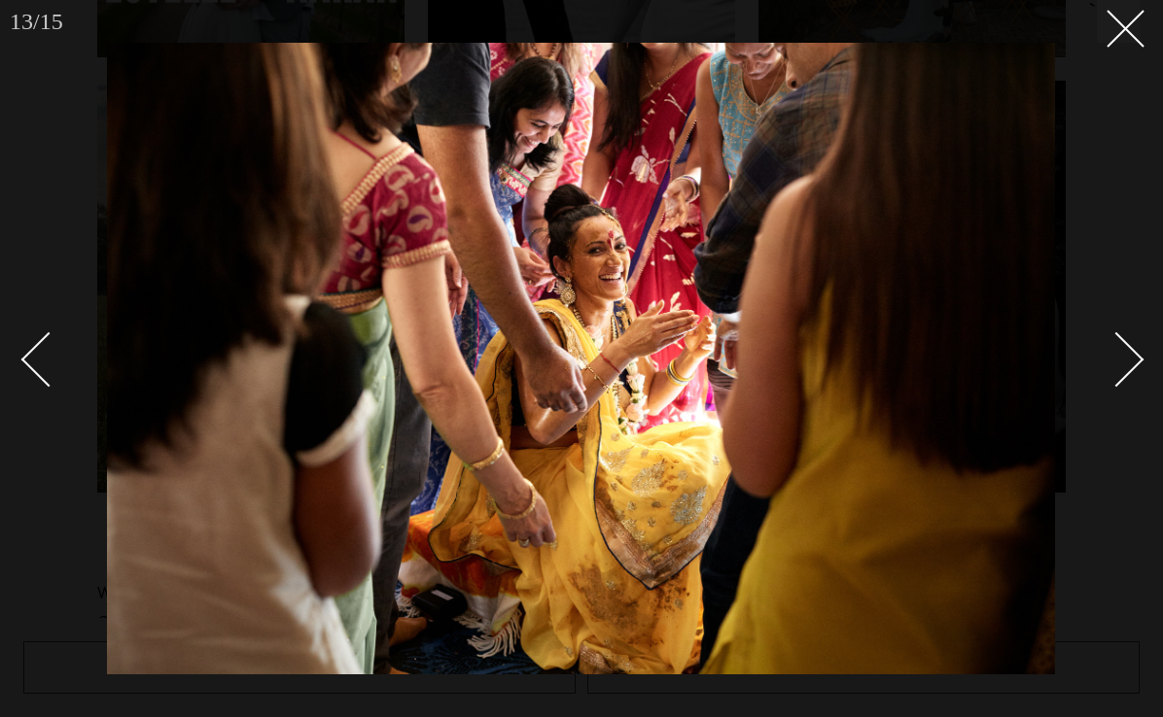
click at [1116, 354] on div "Next slide" at bounding box center [1116, 359] width 55 height 55
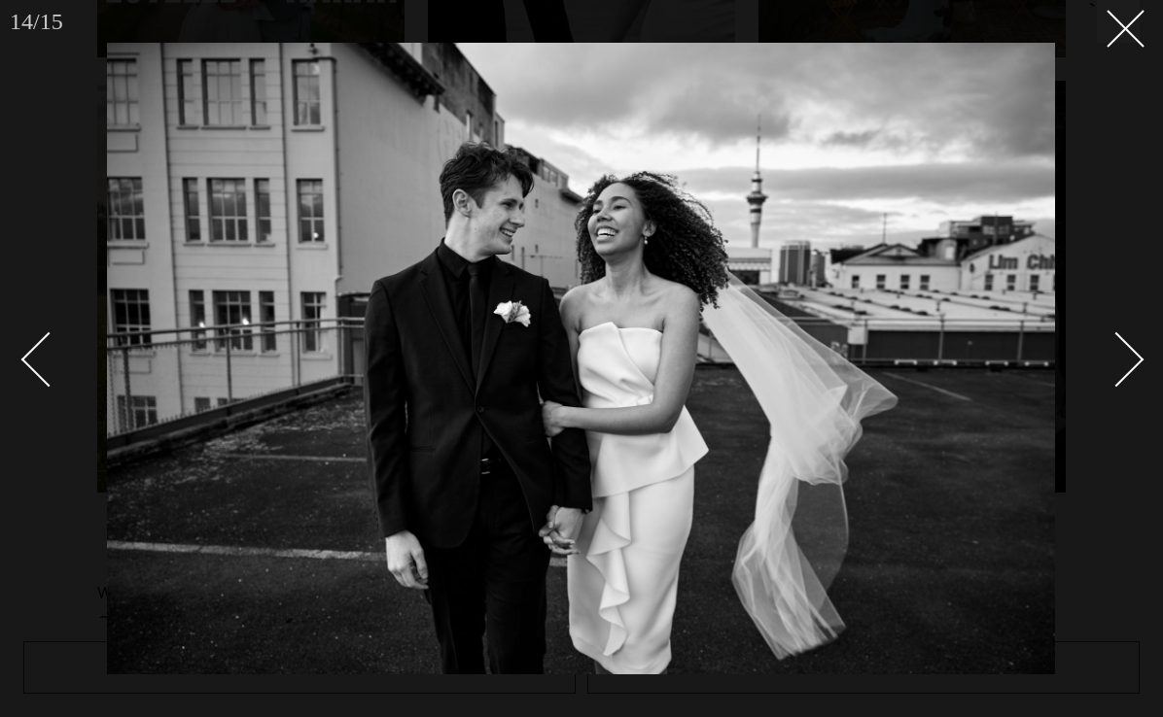
click at [1116, 354] on div "Next slide" at bounding box center [1116, 359] width 55 height 55
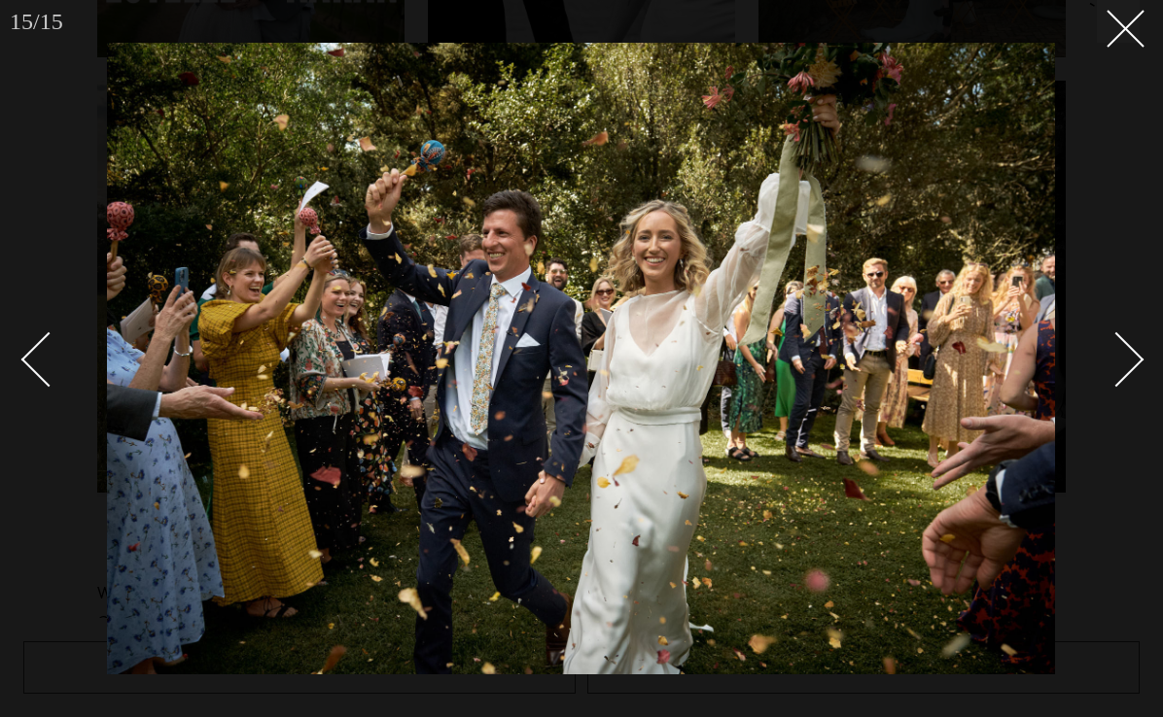
click at [1116, 354] on div "Next slide" at bounding box center [1116, 359] width 55 height 55
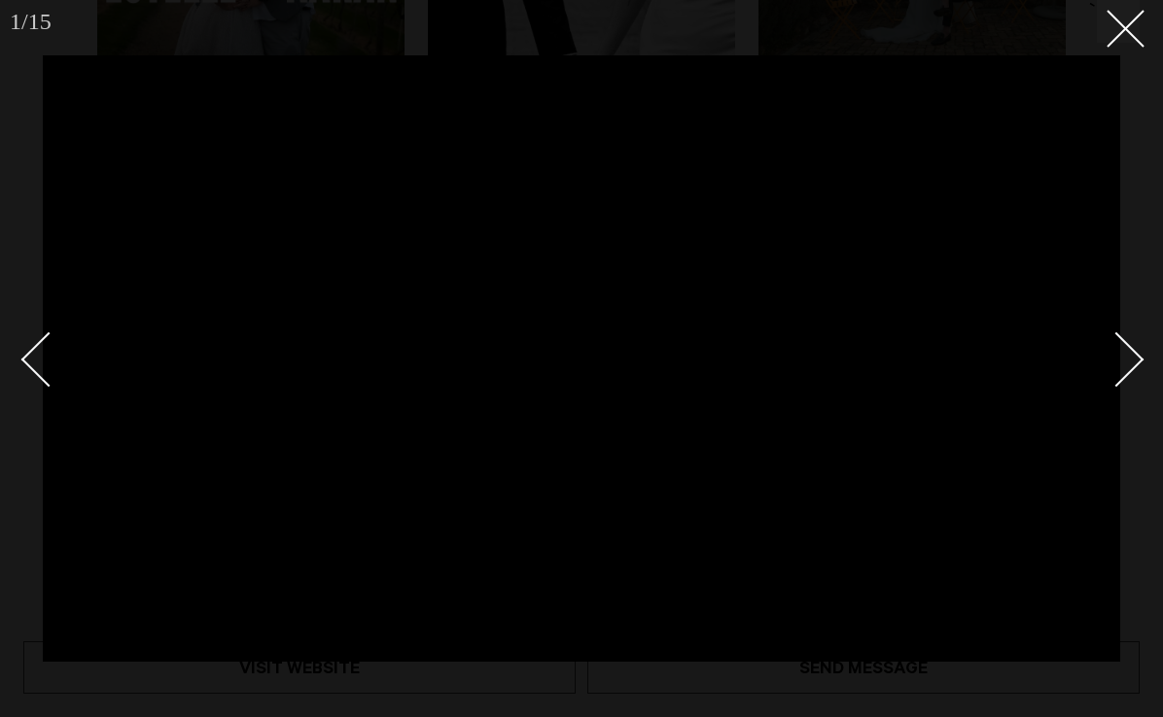
click at [1123, 358] on div "Next slide" at bounding box center [1116, 359] width 55 height 55
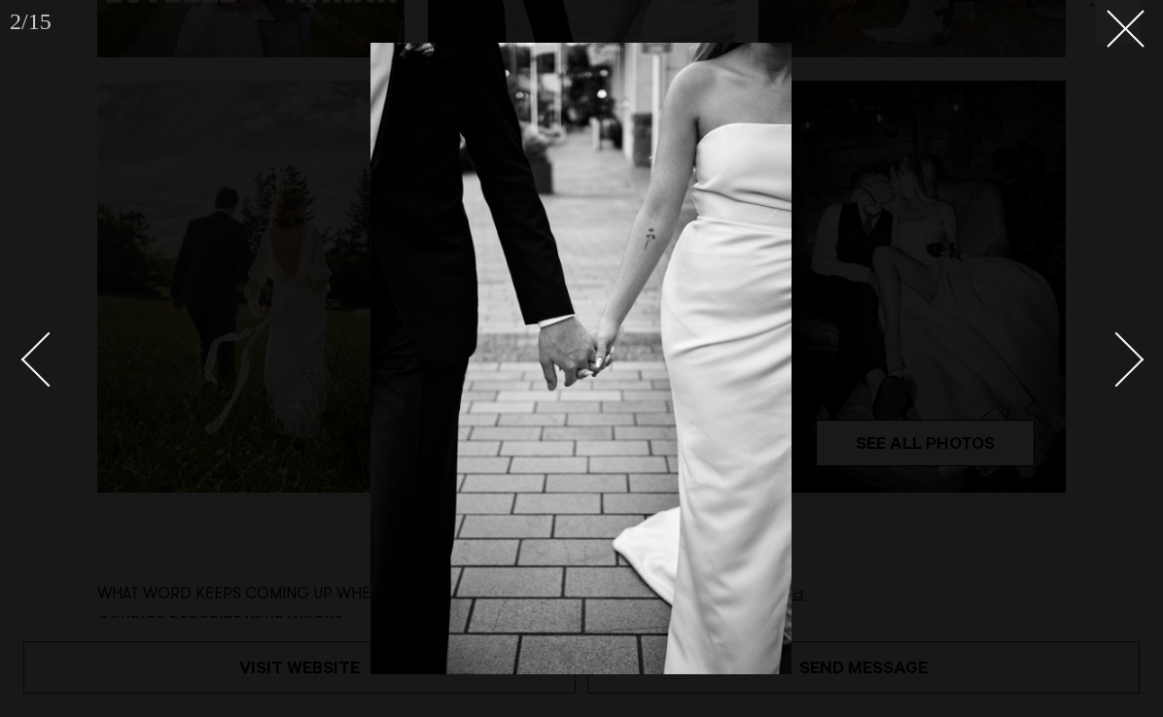
click at [1123, 358] on div "Next slide" at bounding box center [1116, 359] width 55 height 55
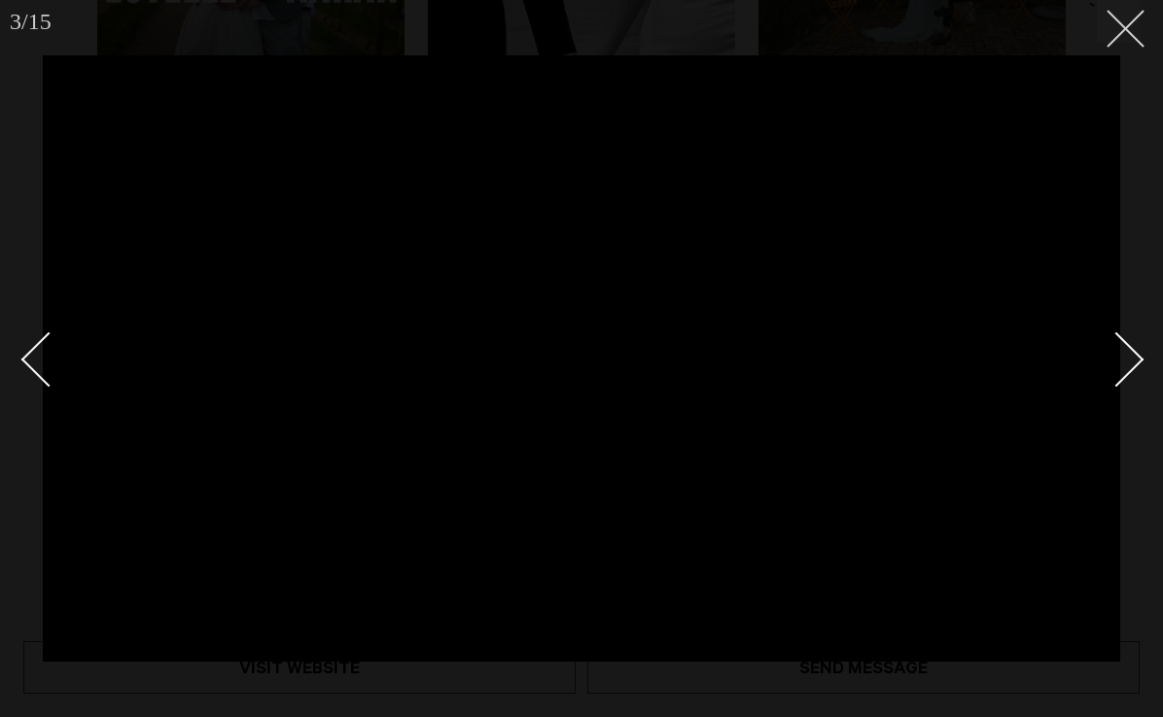
click at [1135, 28] on button at bounding box center [1117, 21] width 43 height 43
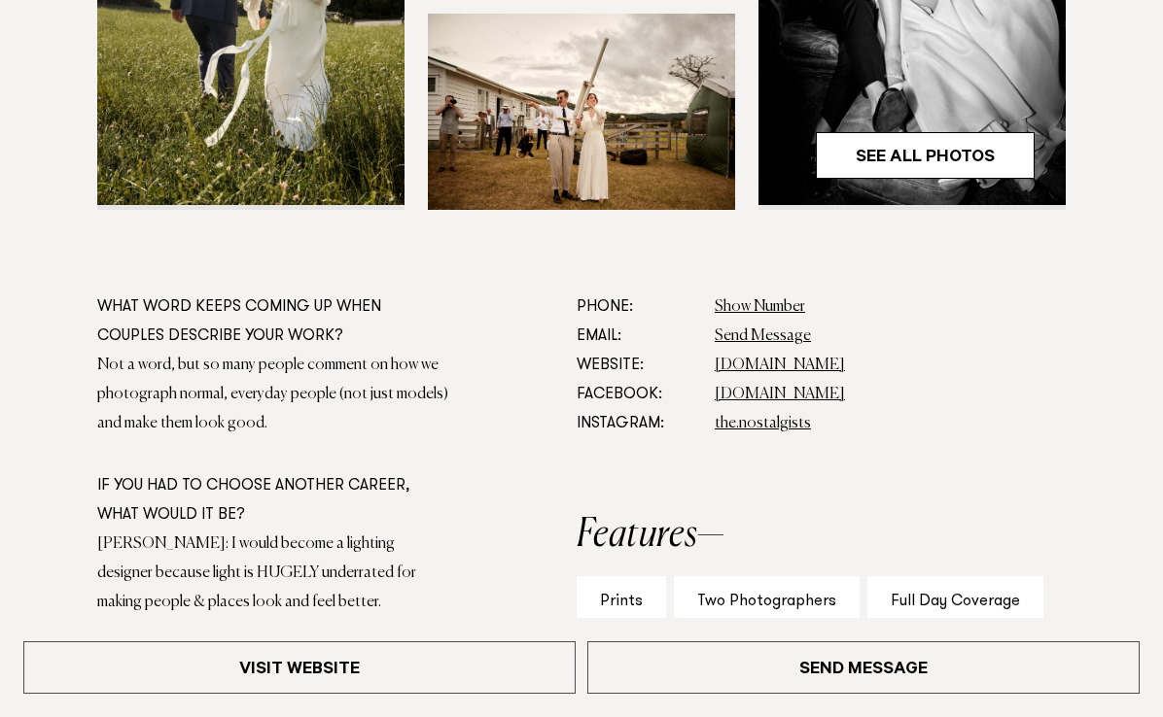
scroll to position [871, 0]
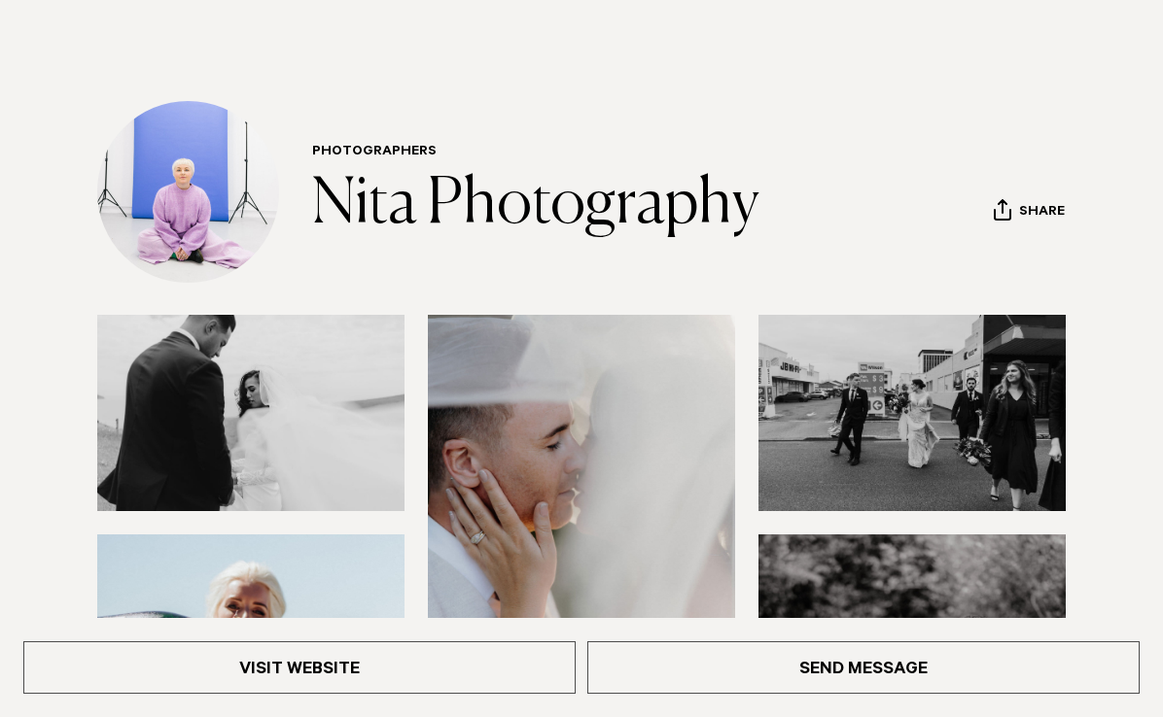
scroll to position [109, 0]
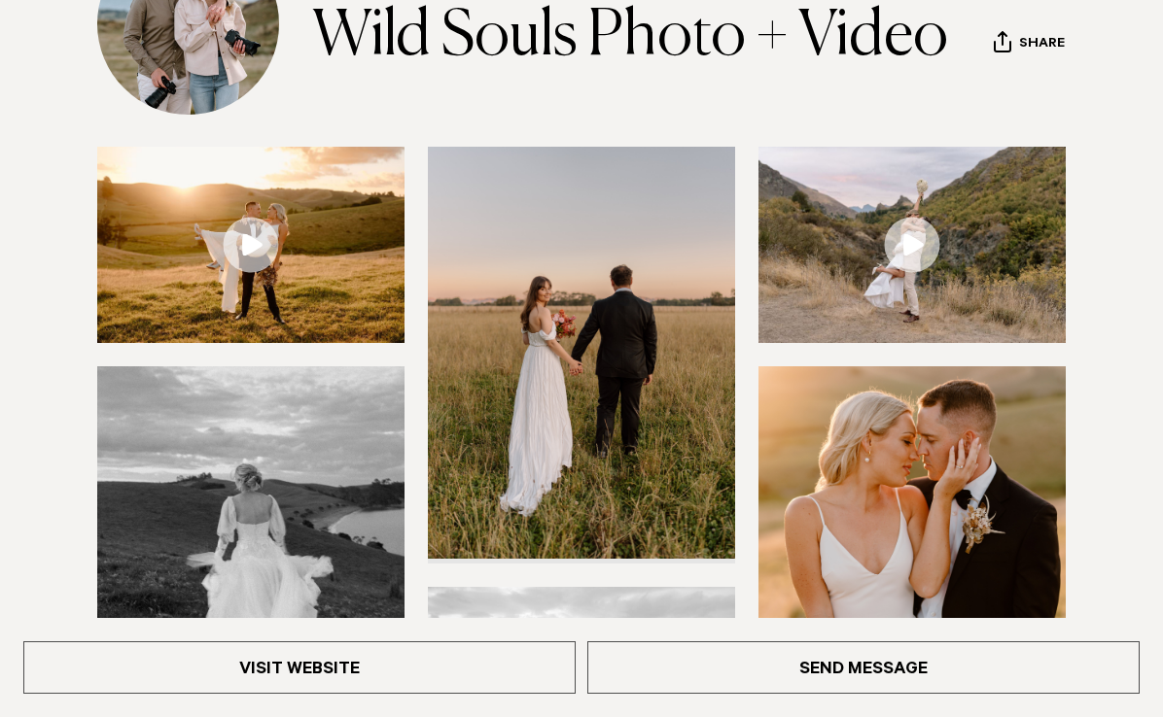
scroll to position [278, 0]
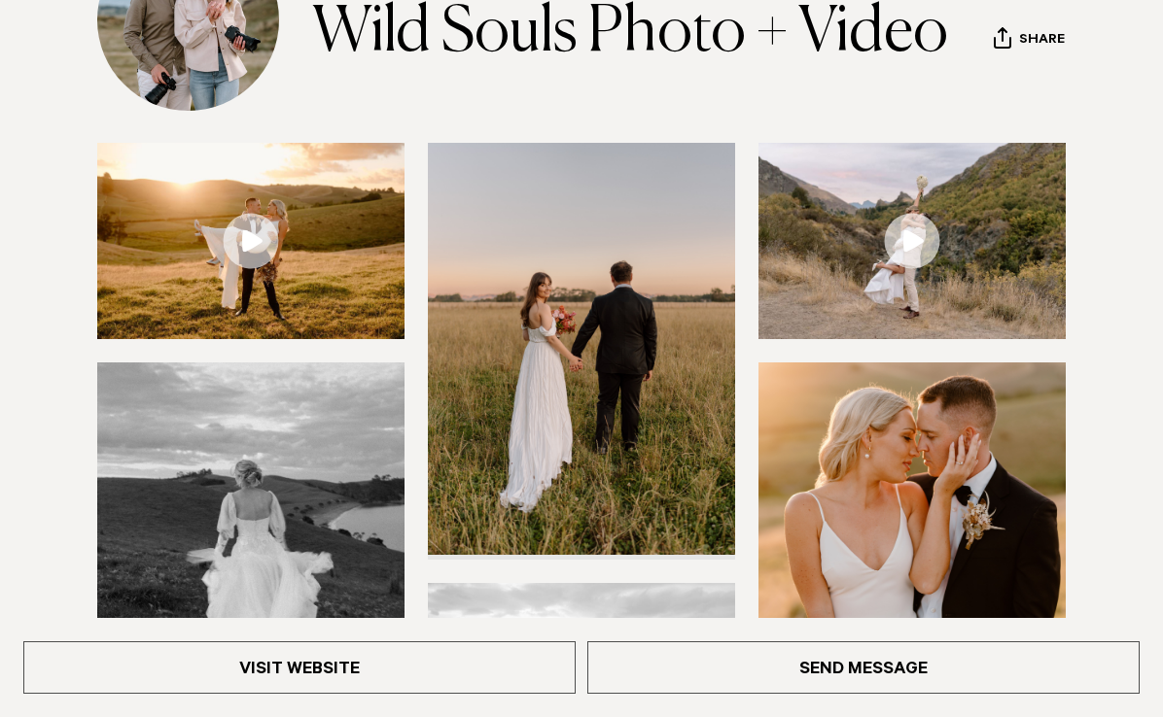
click at [308, 263] on img at bounding box center [250, 241] width 307 height 196
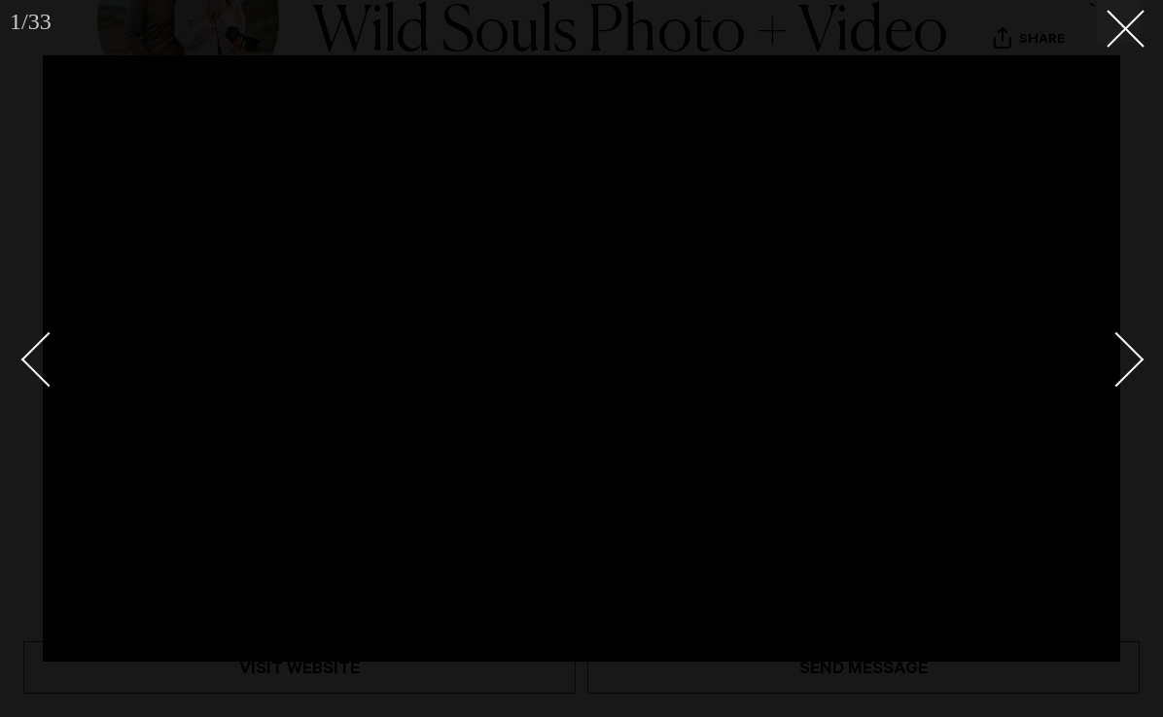
click at [1111, 357] on div "Next slide" at bounding box center [1116, 359] width 55 height 55
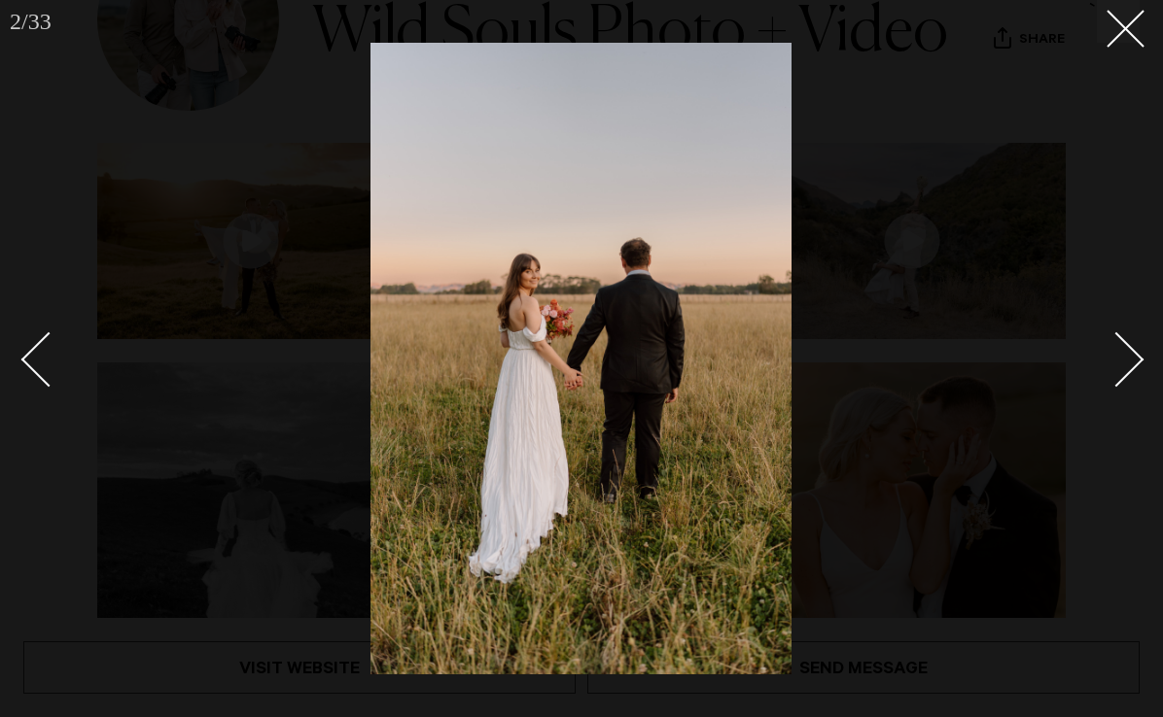
click at [1111, 357] on div "Next slide" at bounding box center [1116, 359] width 55 height 55
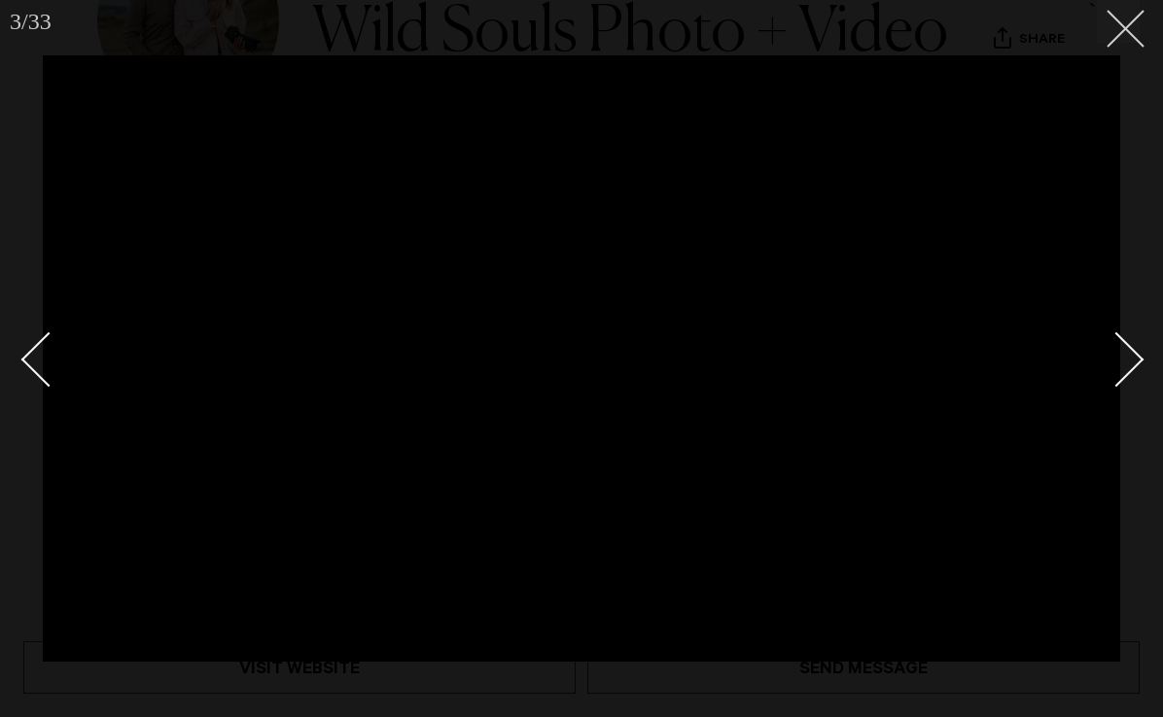
click at [1113, 29] on icon at bounding box center [1117, 21] width 23 height 23
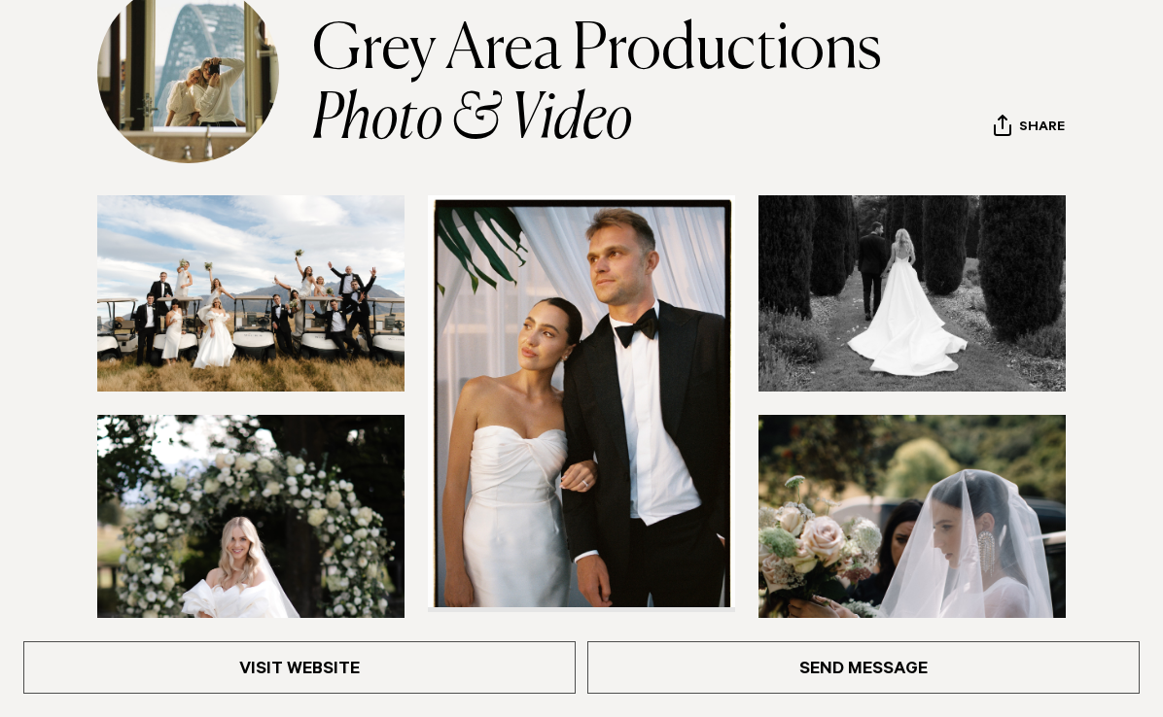
scroll to position [270, 0]
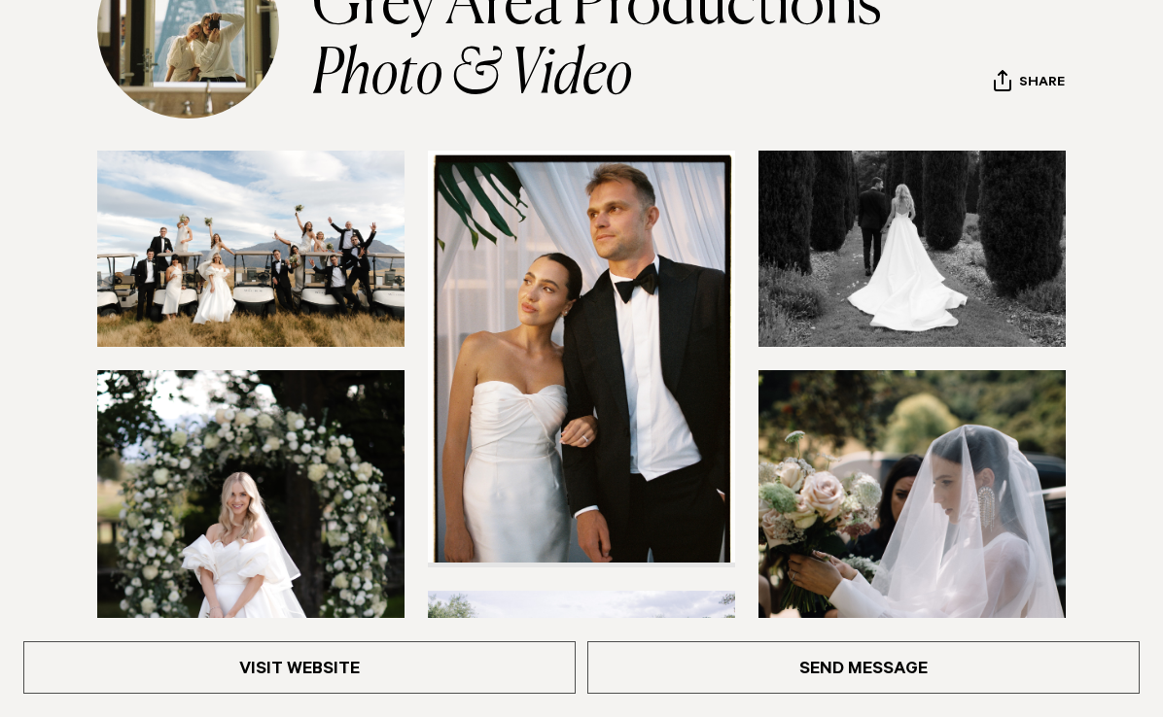
click at [283, 259] on img at bounding box center [250, 249] width 307 height 196
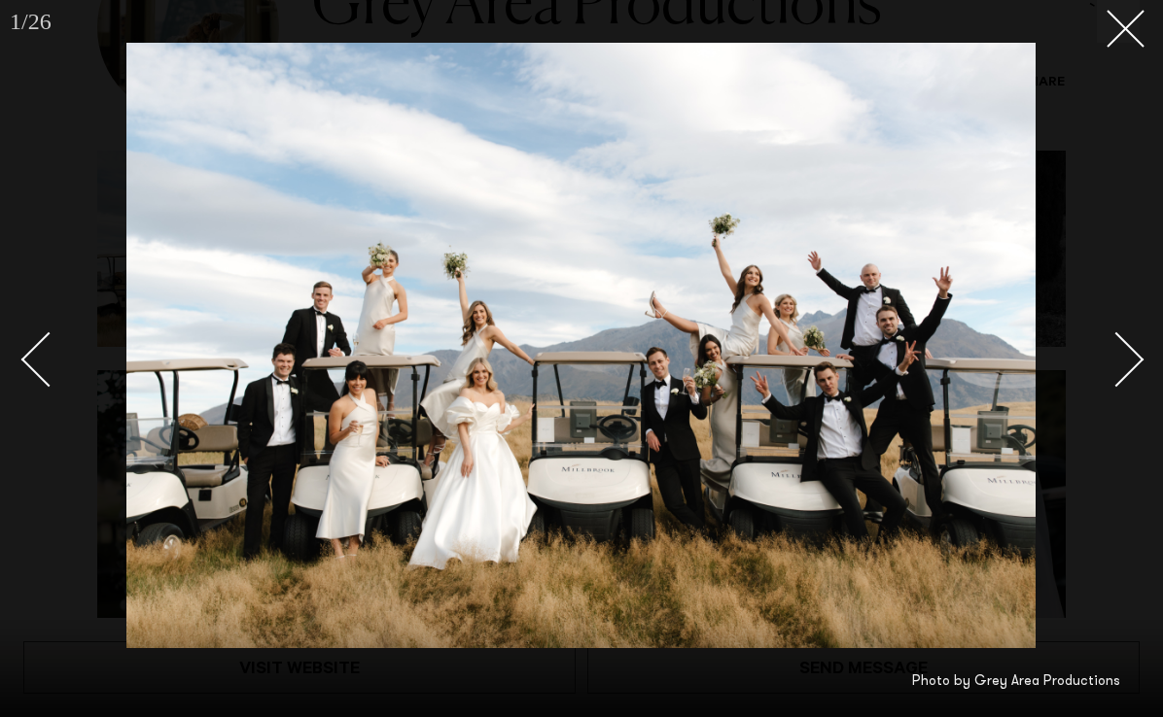
click at [1101, 354] on div "Next slide" at bounding box center [1116, 359] width 55 height 55
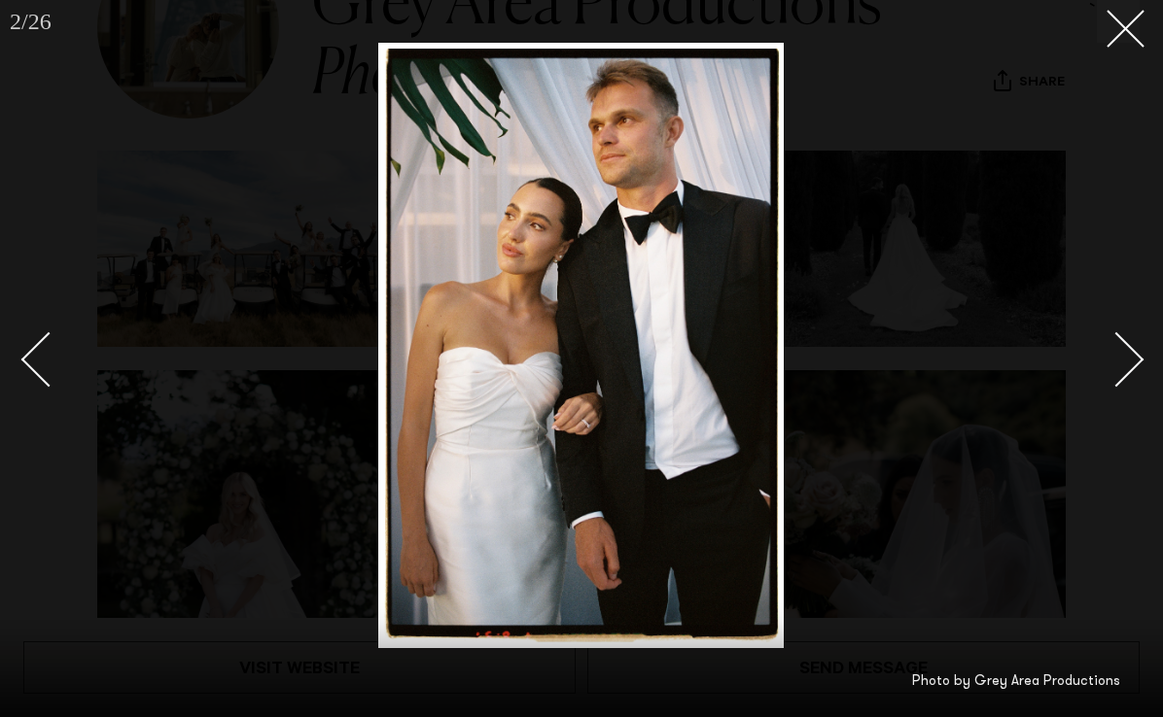
click at [1110, 343] on div "Next slide" at bounding box center [1116, 359] width 55 height 55
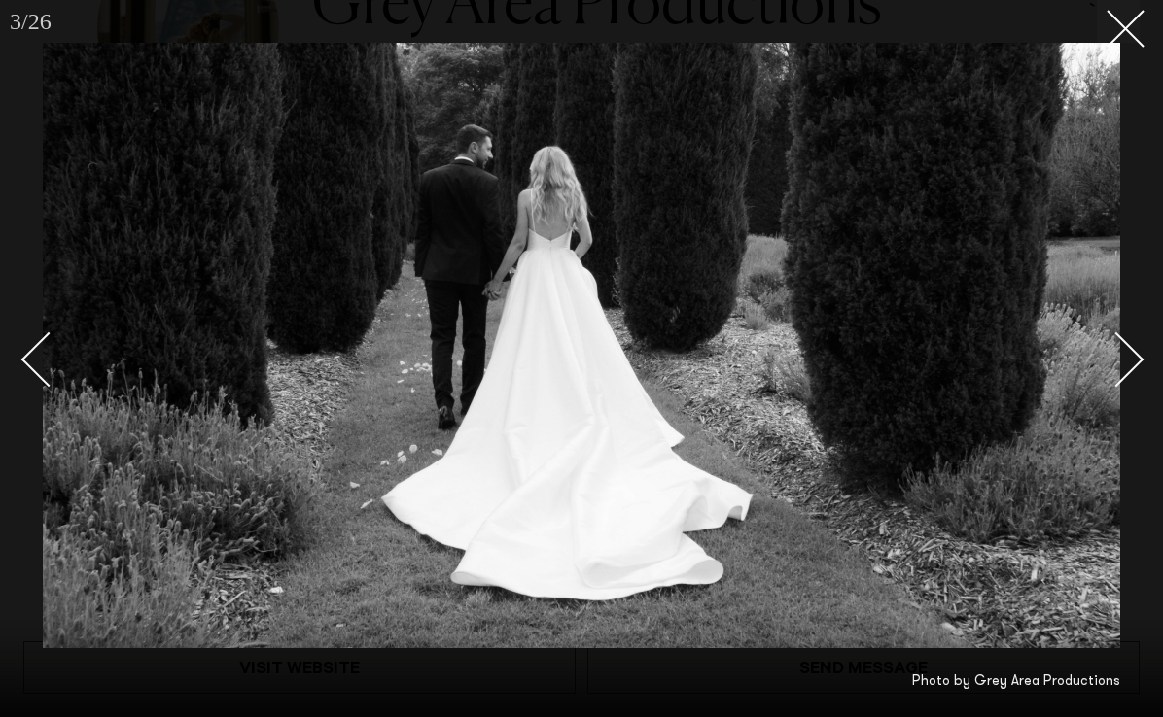
click at [1111, 343] on div "Next slide" at bounding box center [1116, 359] width 55 height 55
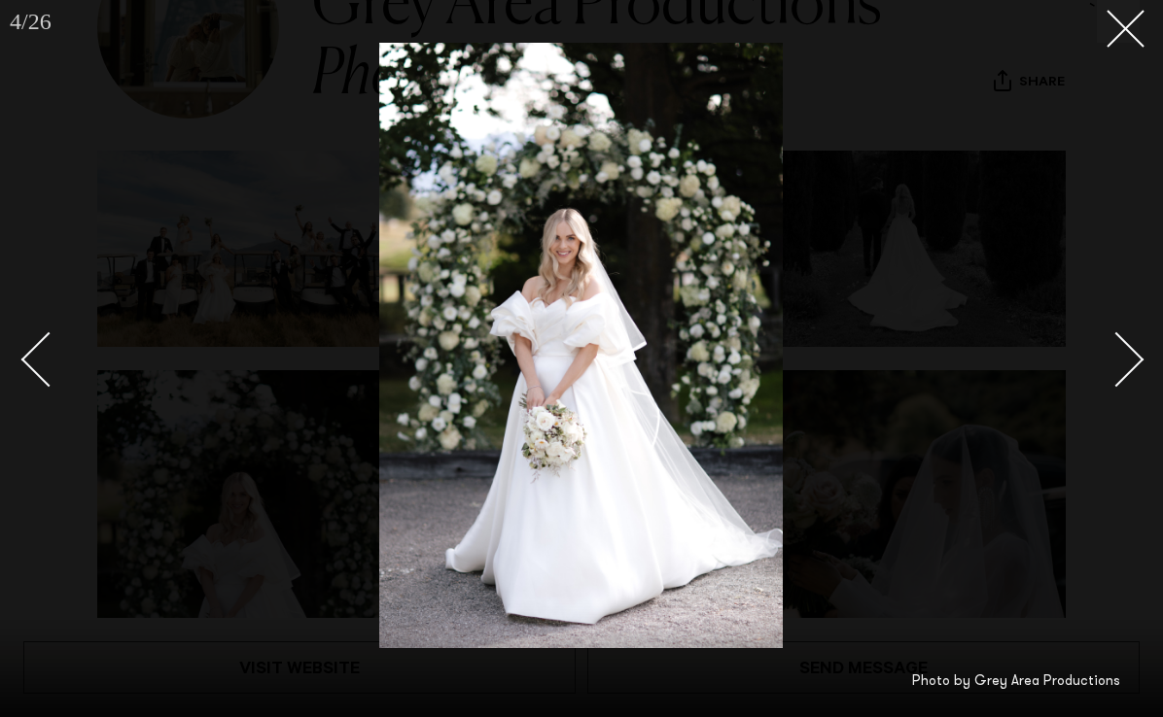
click at [1111, 342] on div "Next slide" at bounding box center [1116, 359] width 55 height 55
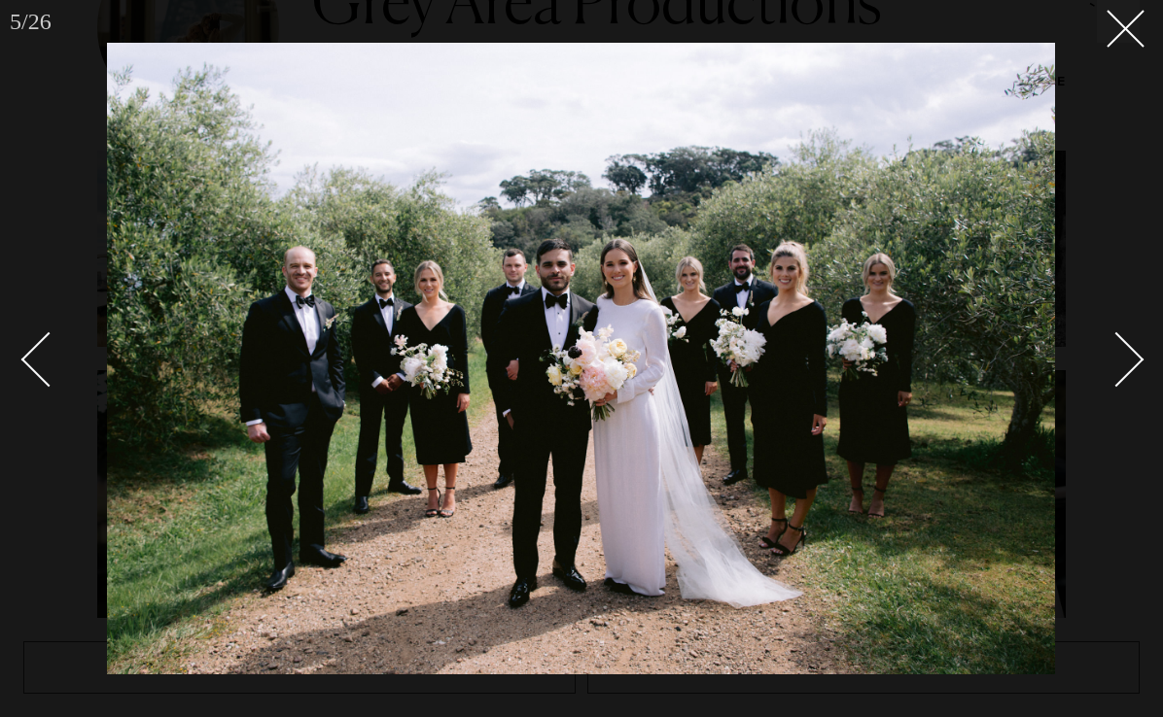
click at [1136, 340] on link at bounding box center [1105, 358] width 68 height 97
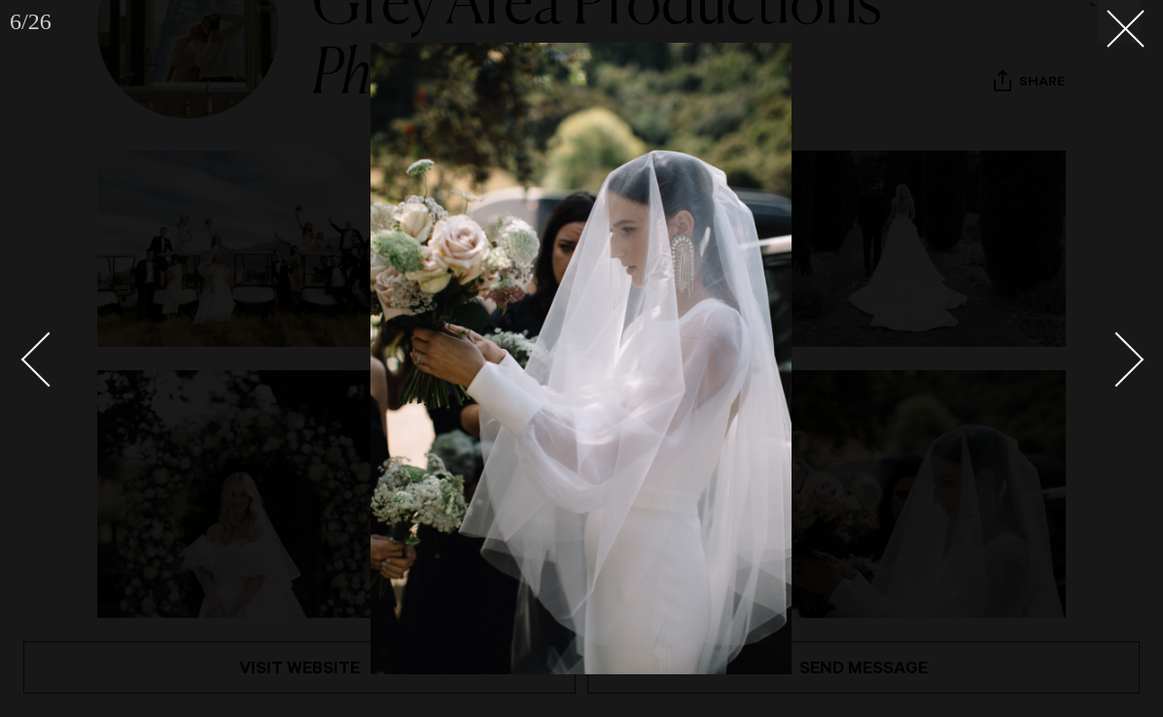
click at [1129, 341] on link at bounding box center [1105, 358] width 68 height 97
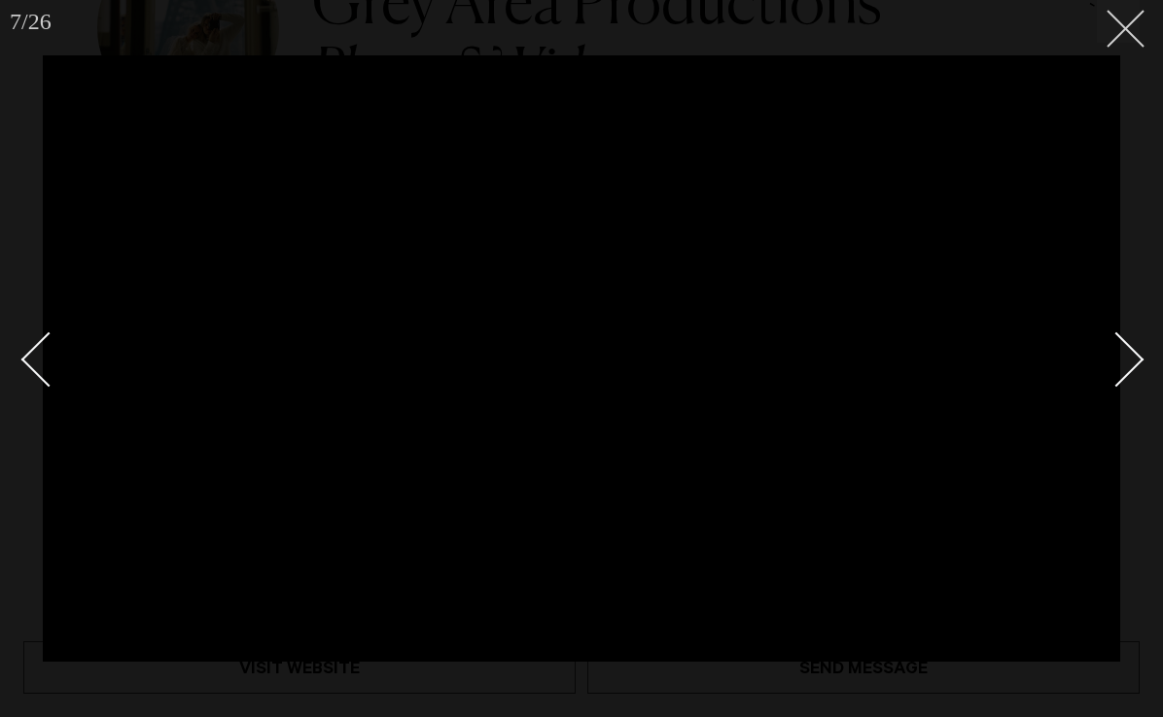
click at [1114, 31] on icon at bounding box center [1117, 21] width 23 height 23
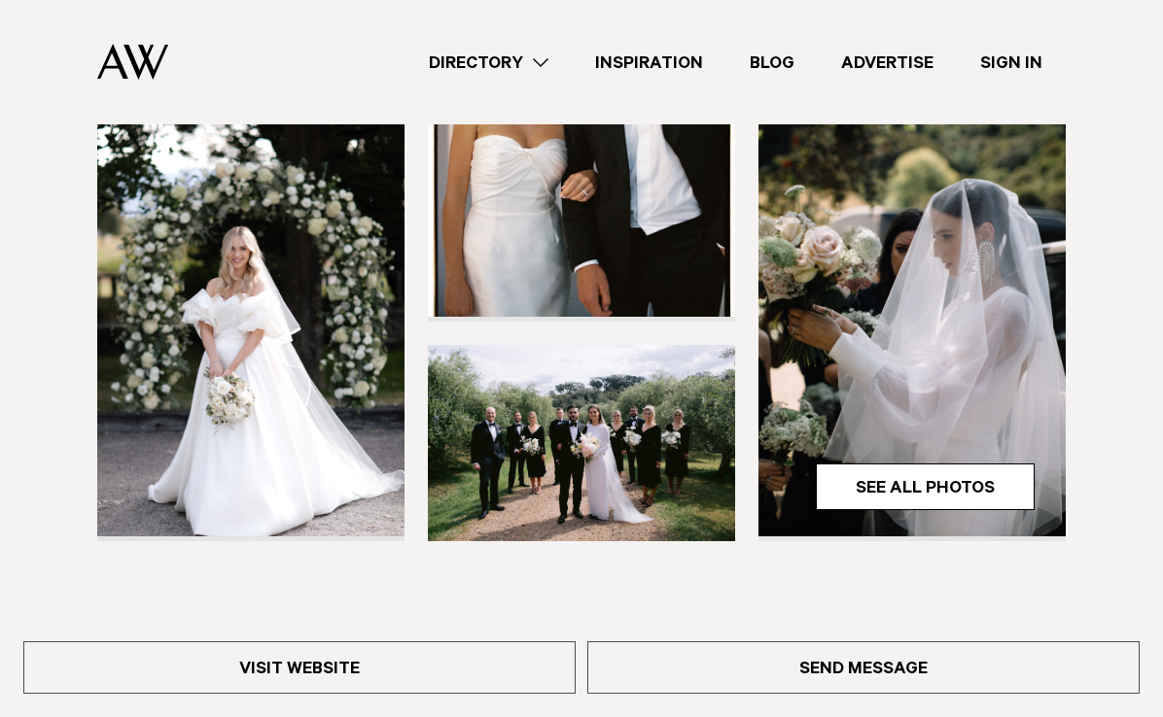
scroll to position [492, 0]
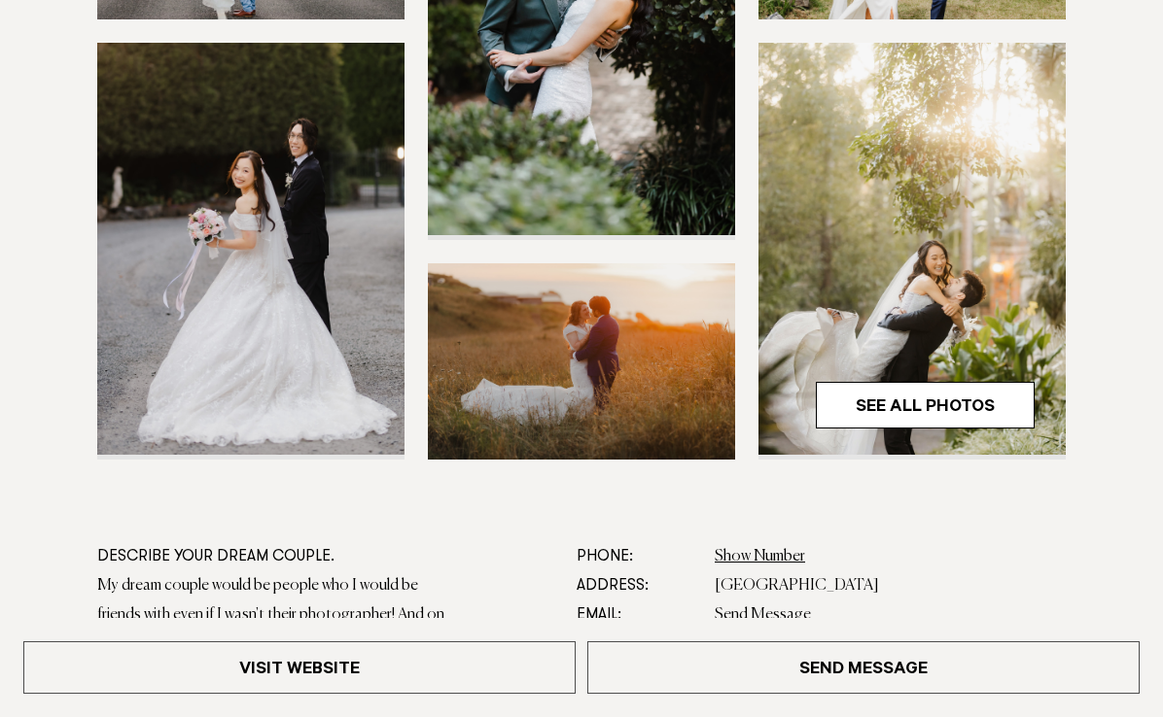
scroll to position [603, 0]
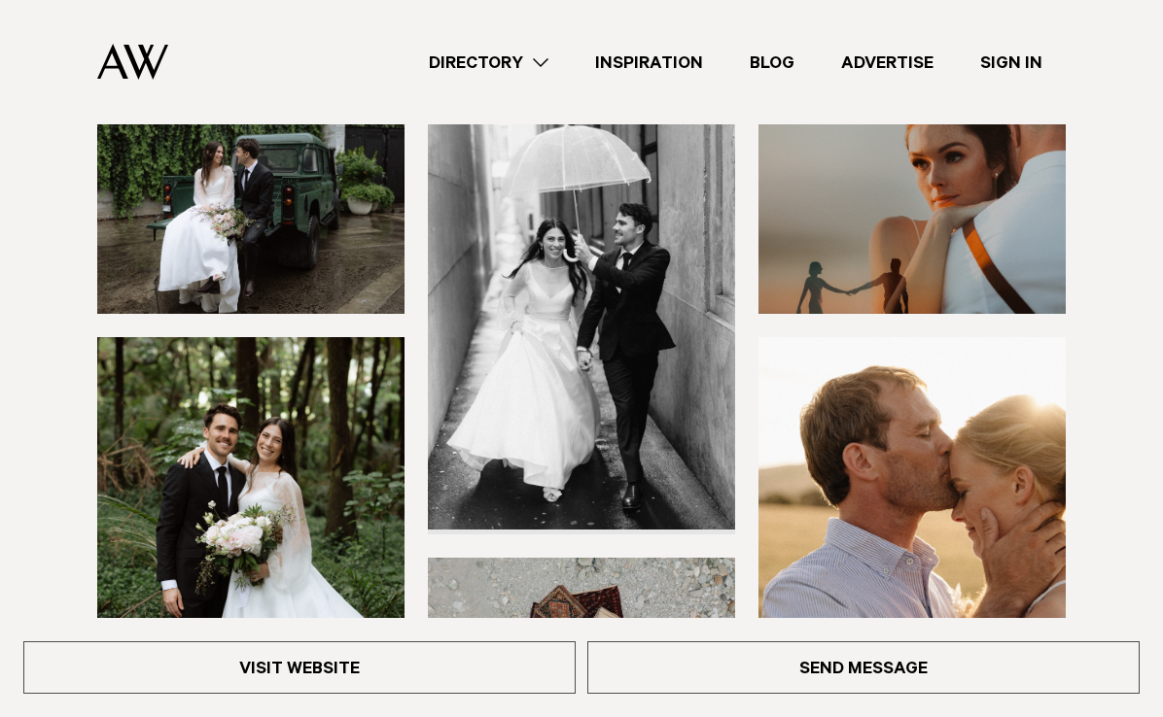
scroll to position [291, 0]
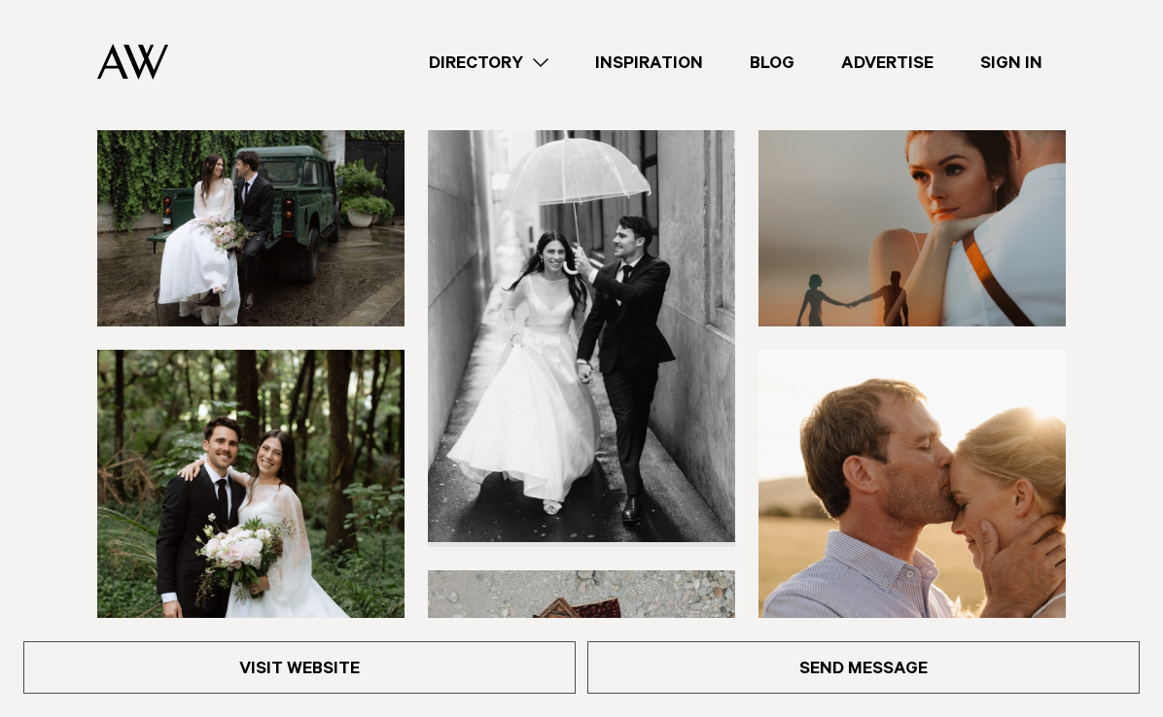
click at [821, 285] on img at bounding box center [911, 228] width 307 height 196
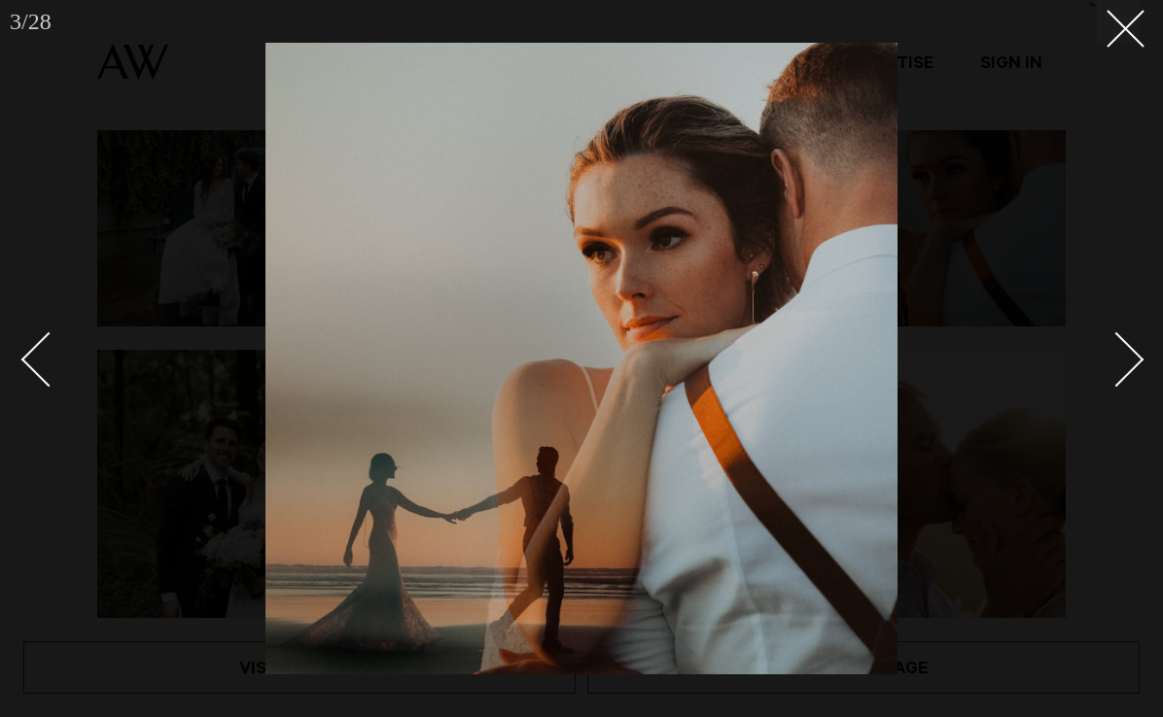
click at [1101, 340] on link at bounding box center [1105, 358] width 68 height 97
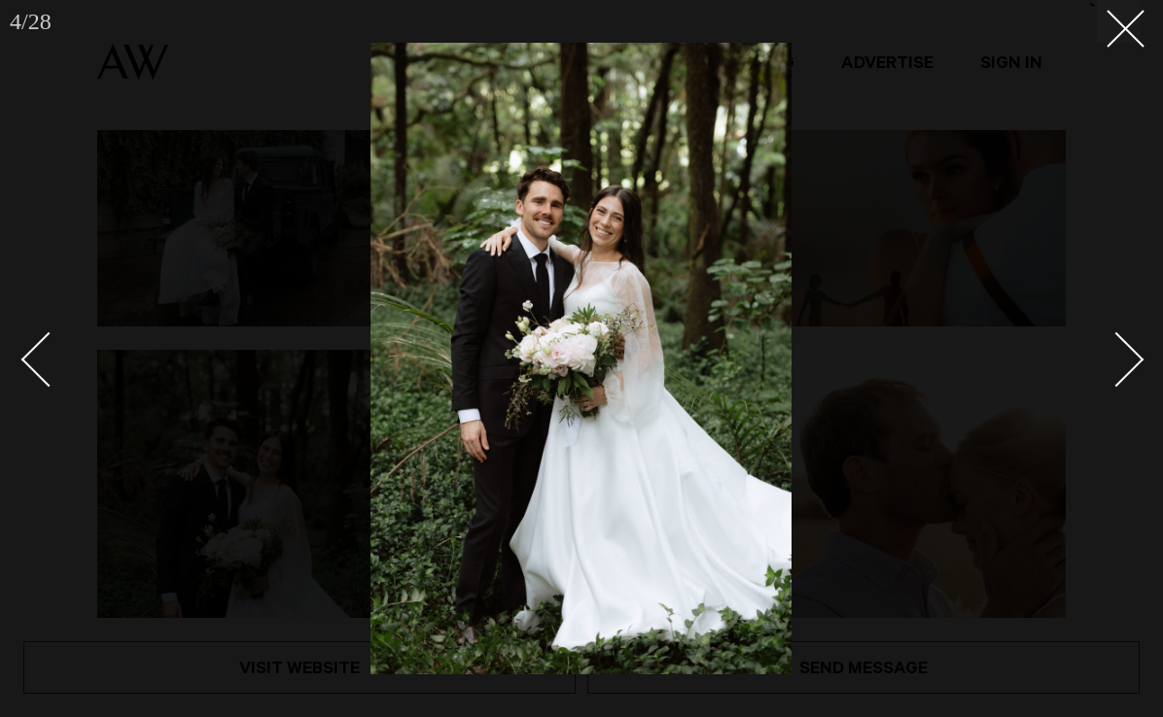
click at [1101, 340] on link at bounding box center [1105, 358] width 68 height 97
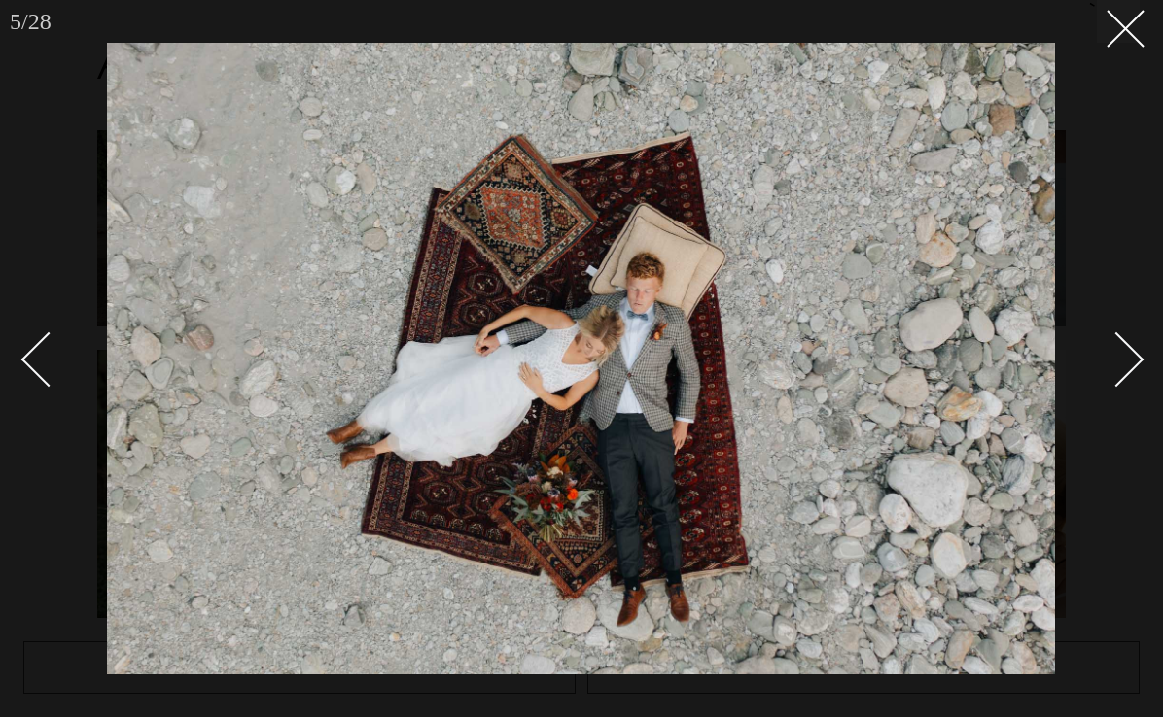
click at [1101, 341] on link at bounding box center [1105, 358] width 68 height 97
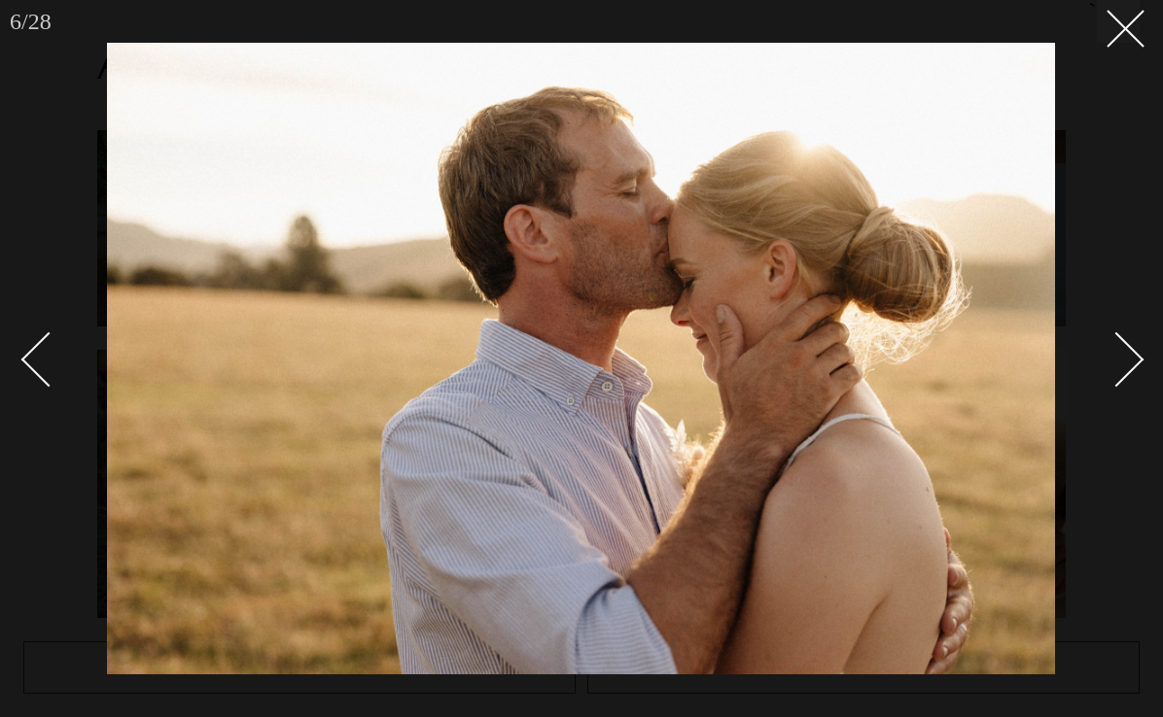
click at [1101, 341] on link at bounding box center [1105, 358] width 68 height 97
